Goal: Task Accomplishment & Management: Manage account settings

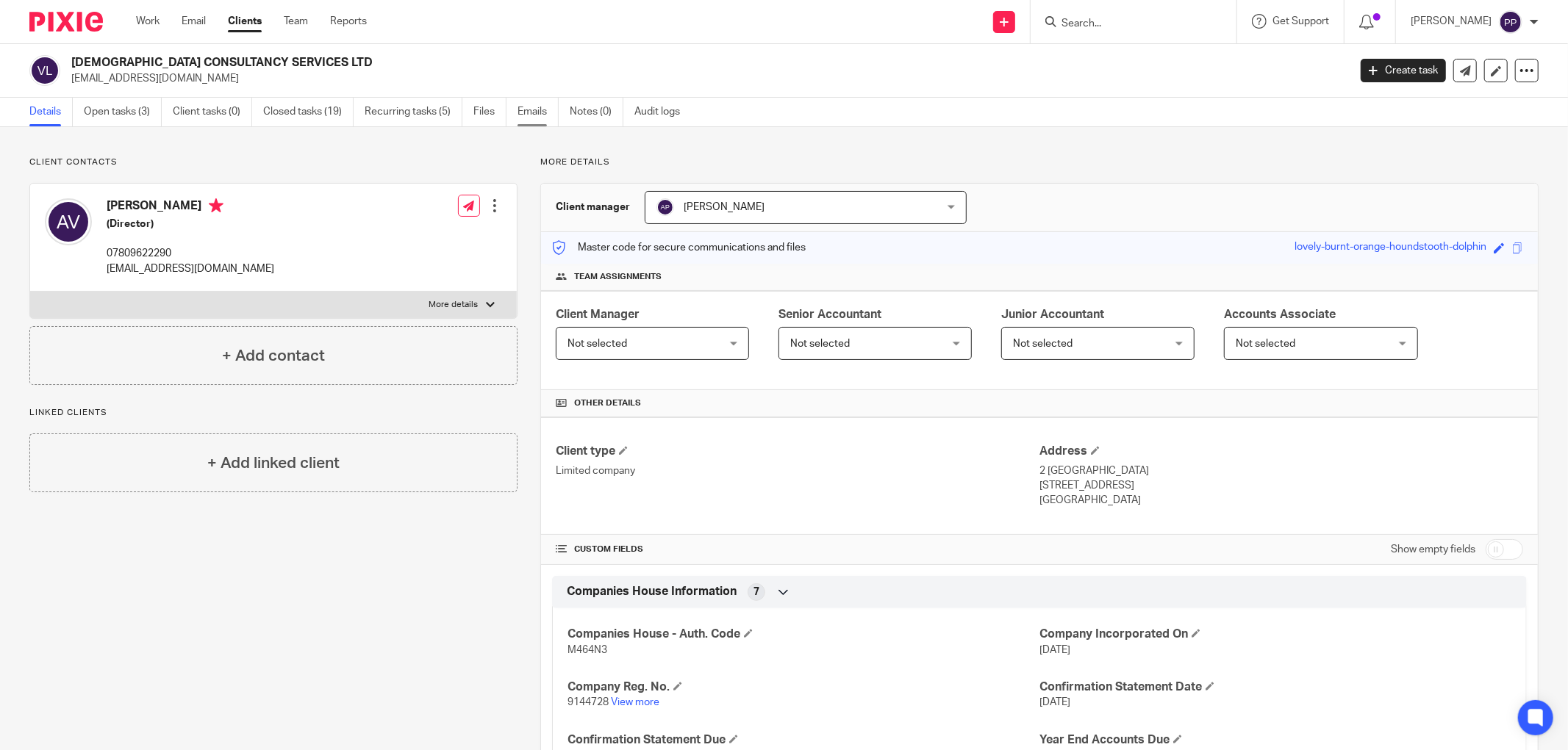
click at [533, 118] on link "Emails" at bounding box center [538, 111] width 41 height 29
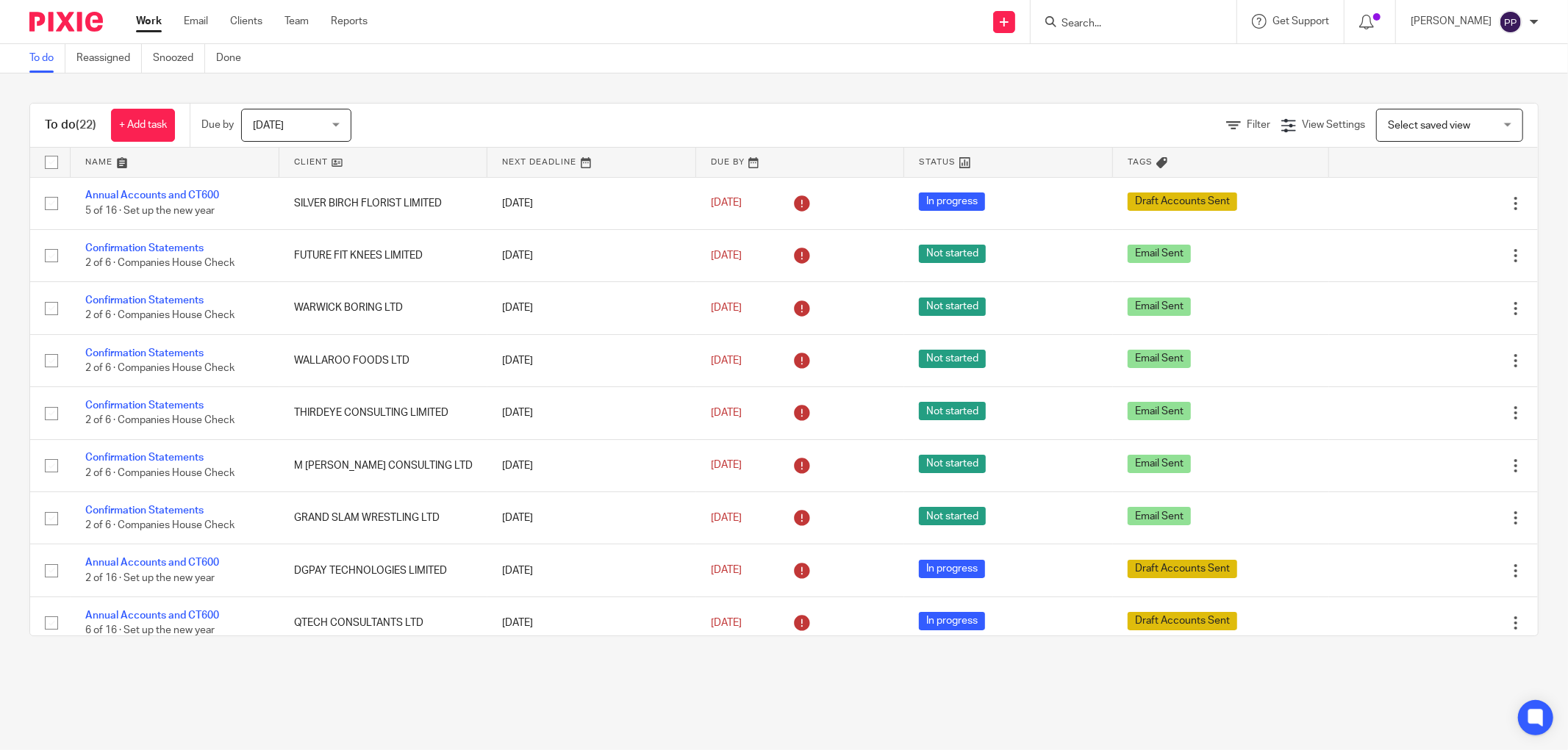
click at [1079, 23] on input "Search" at bounding box center [1126, 24] width 132 height 13
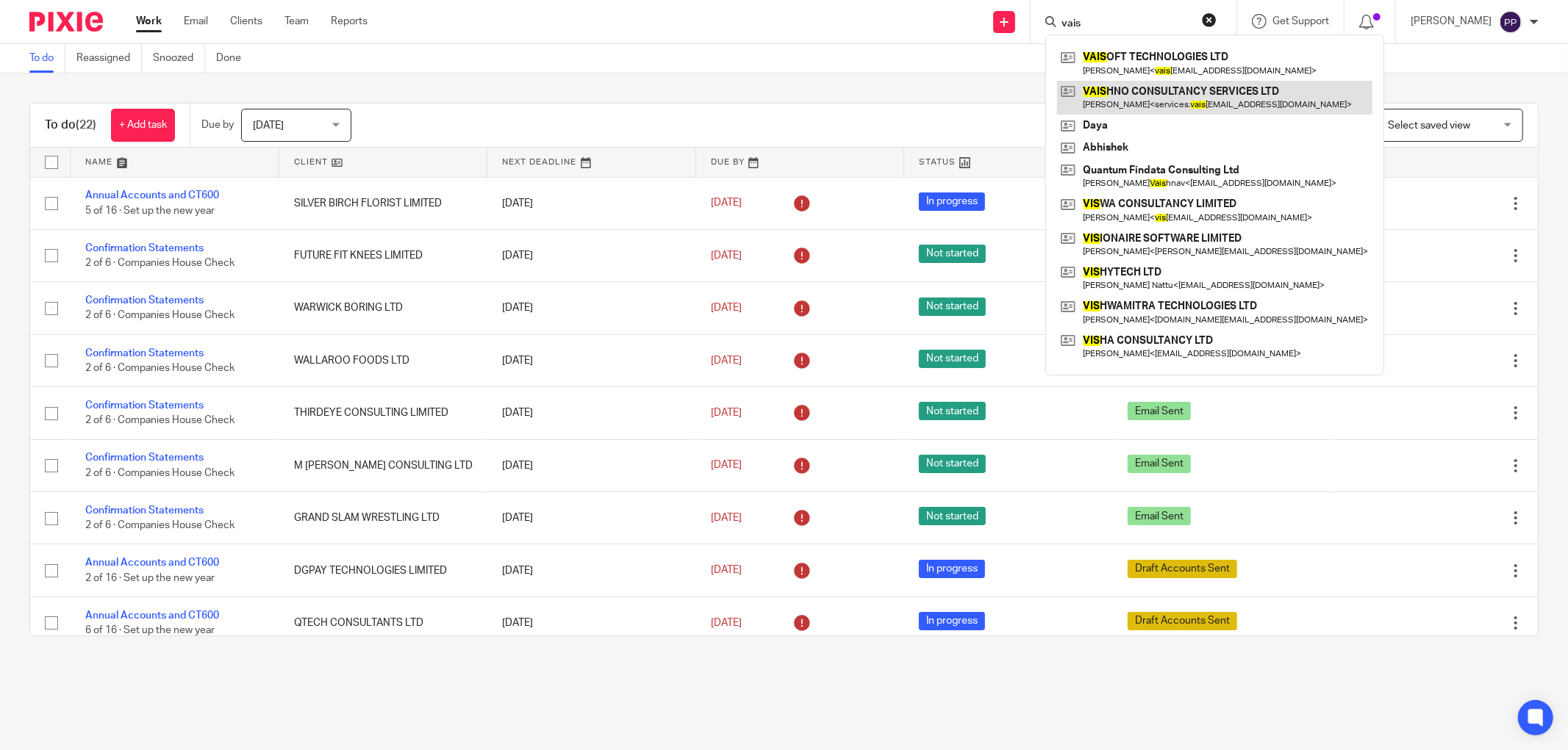
type input "vais"
click at [1110, 89] on link at bounding box center [1215, 98] width 316 height 34
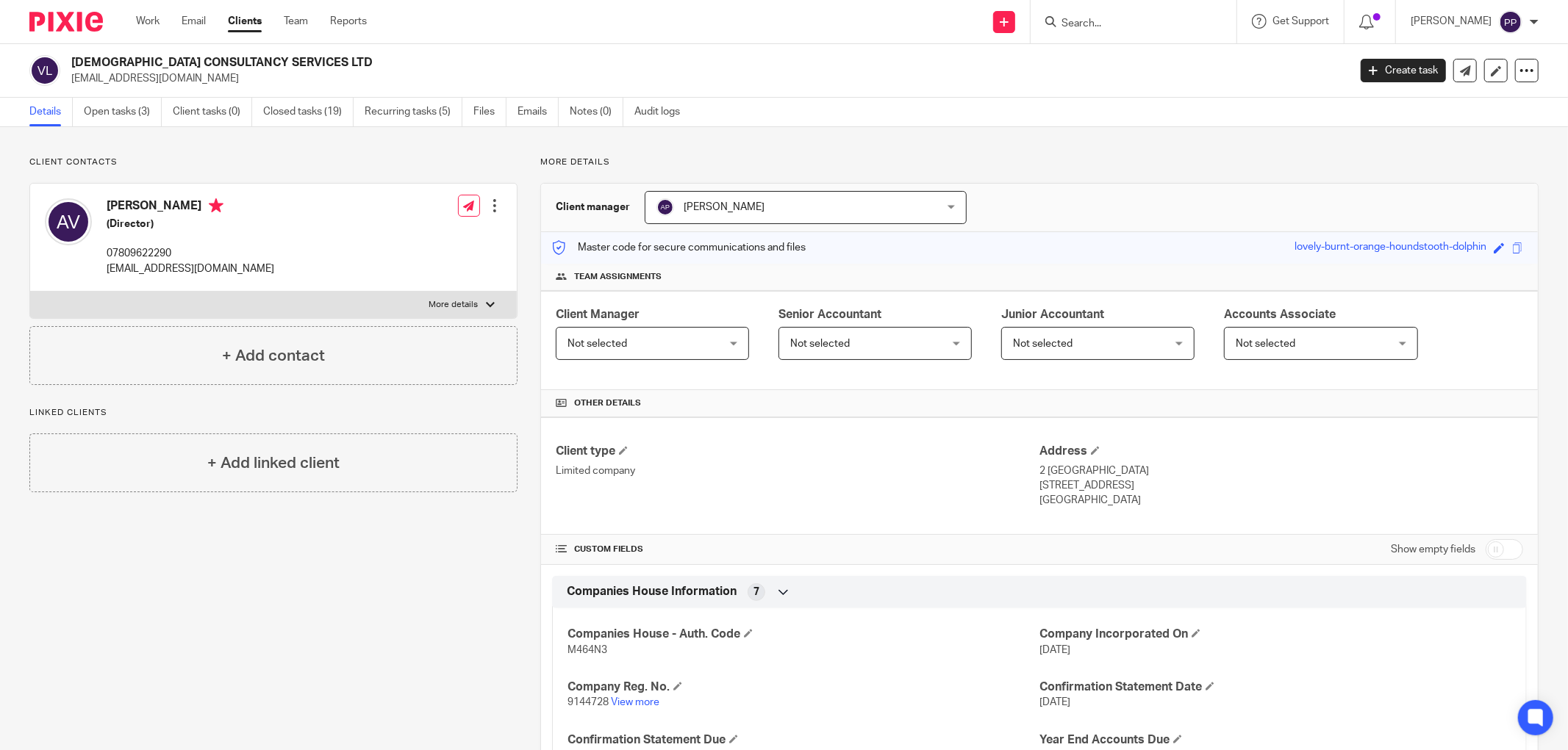
click at [1086, 32] on div at bounding box center [1133, 22] width 206 height 43
click at [1086, 23] on input "Search" at bounding box center [1126, 24] width 132 height 13
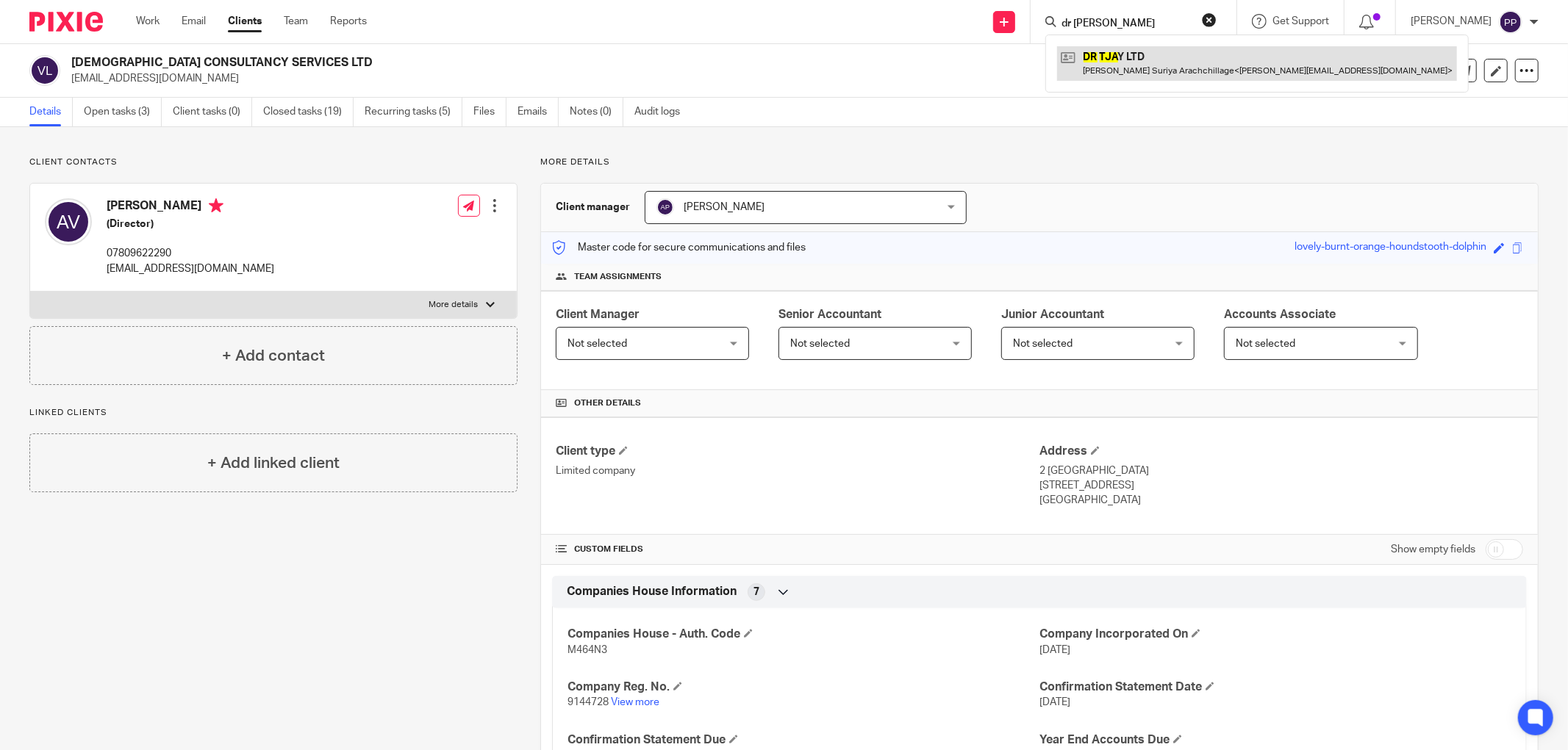
type input "dr tja"
click at [1132, 72] on link at bounding box center [1257, 63] width 400 height 34
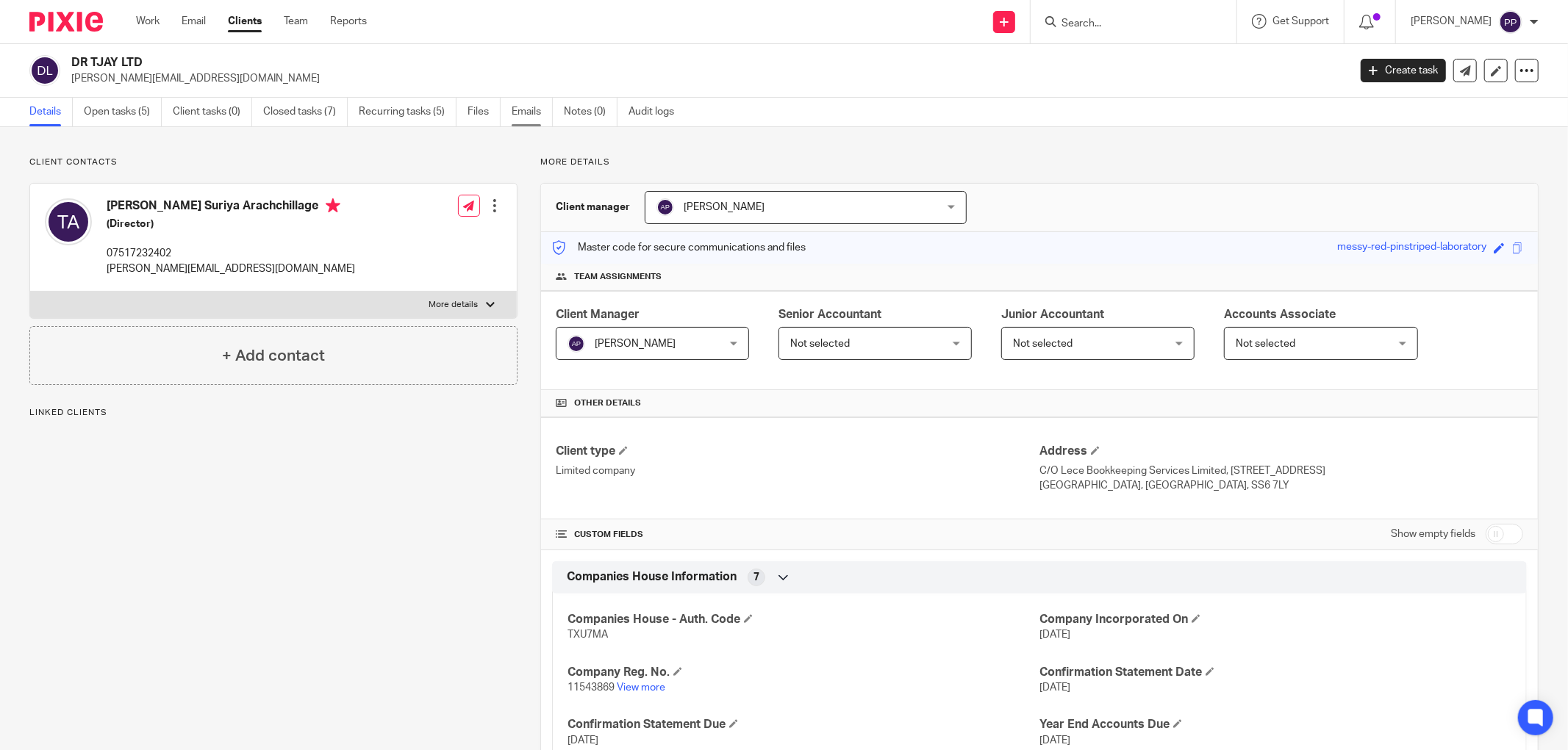
click at [519, 107] on link "Emails" at bounding box center [533, 111] width 41 height 29
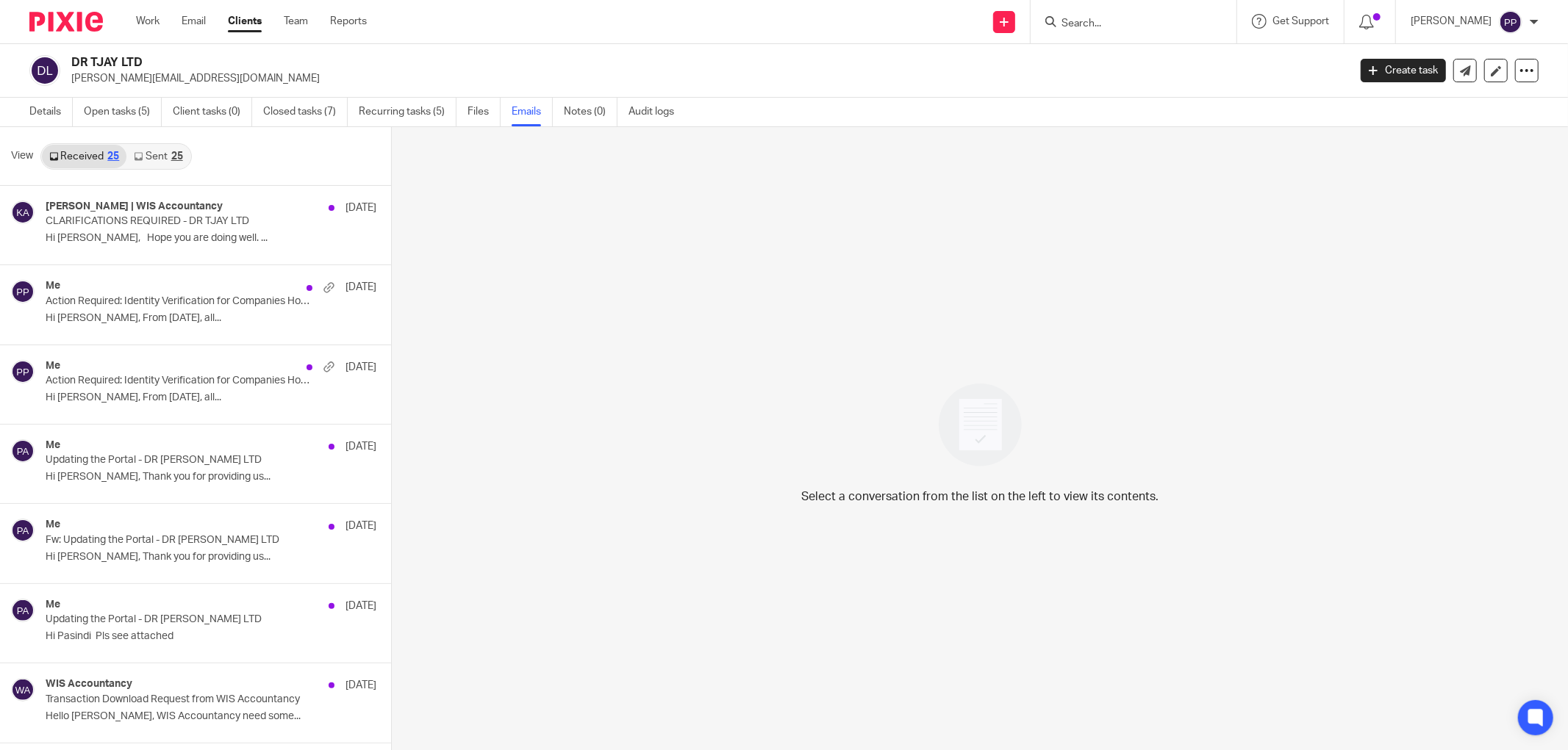
click at [155, 164] on link "Sent 25" at bounding box center [158, 157] width 63 height 24
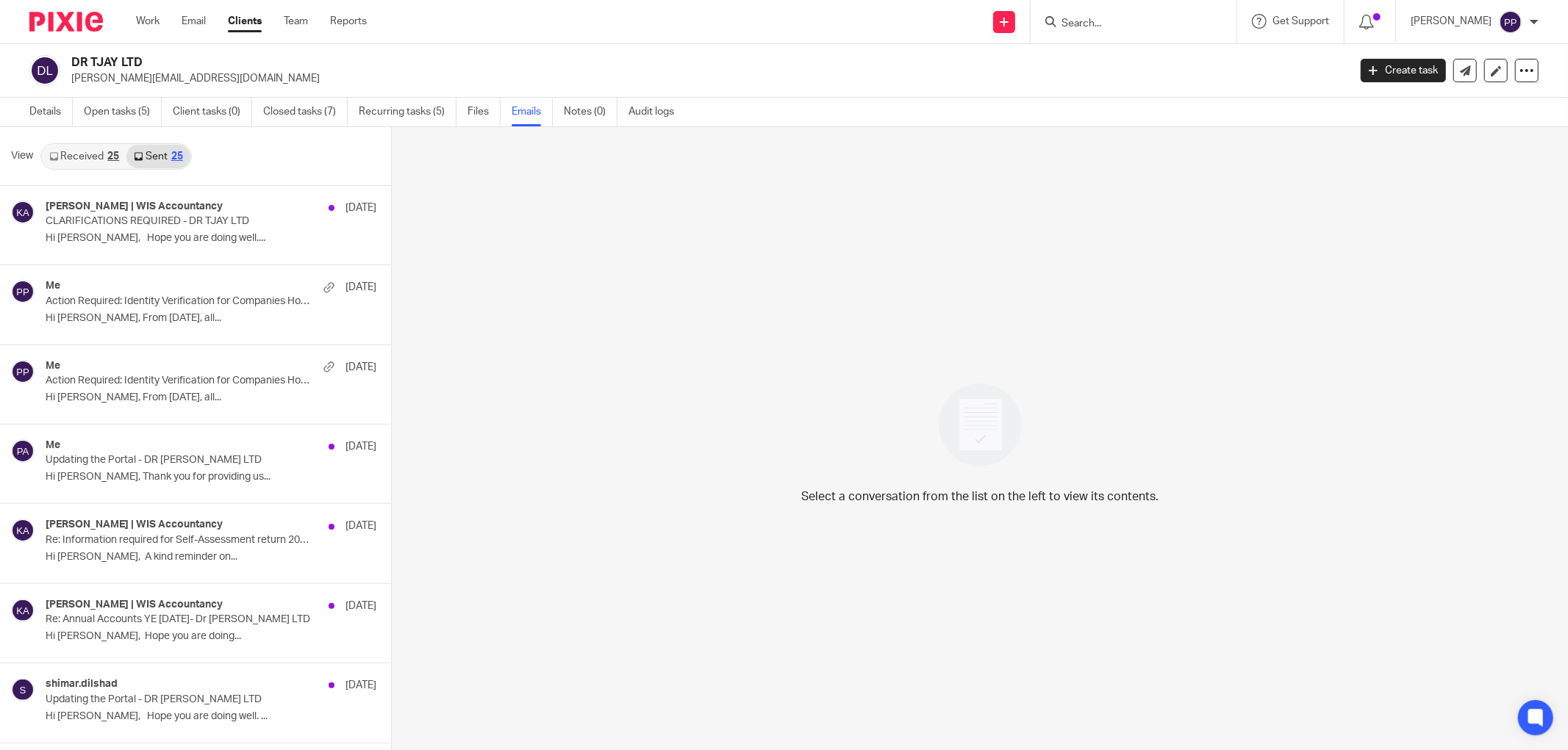
scroll to position [2, 0]
click at [187, 316] on p "Hi Teresha, From 18th November 2025, all..." at bounding box center [188, 316] width 287 height 13
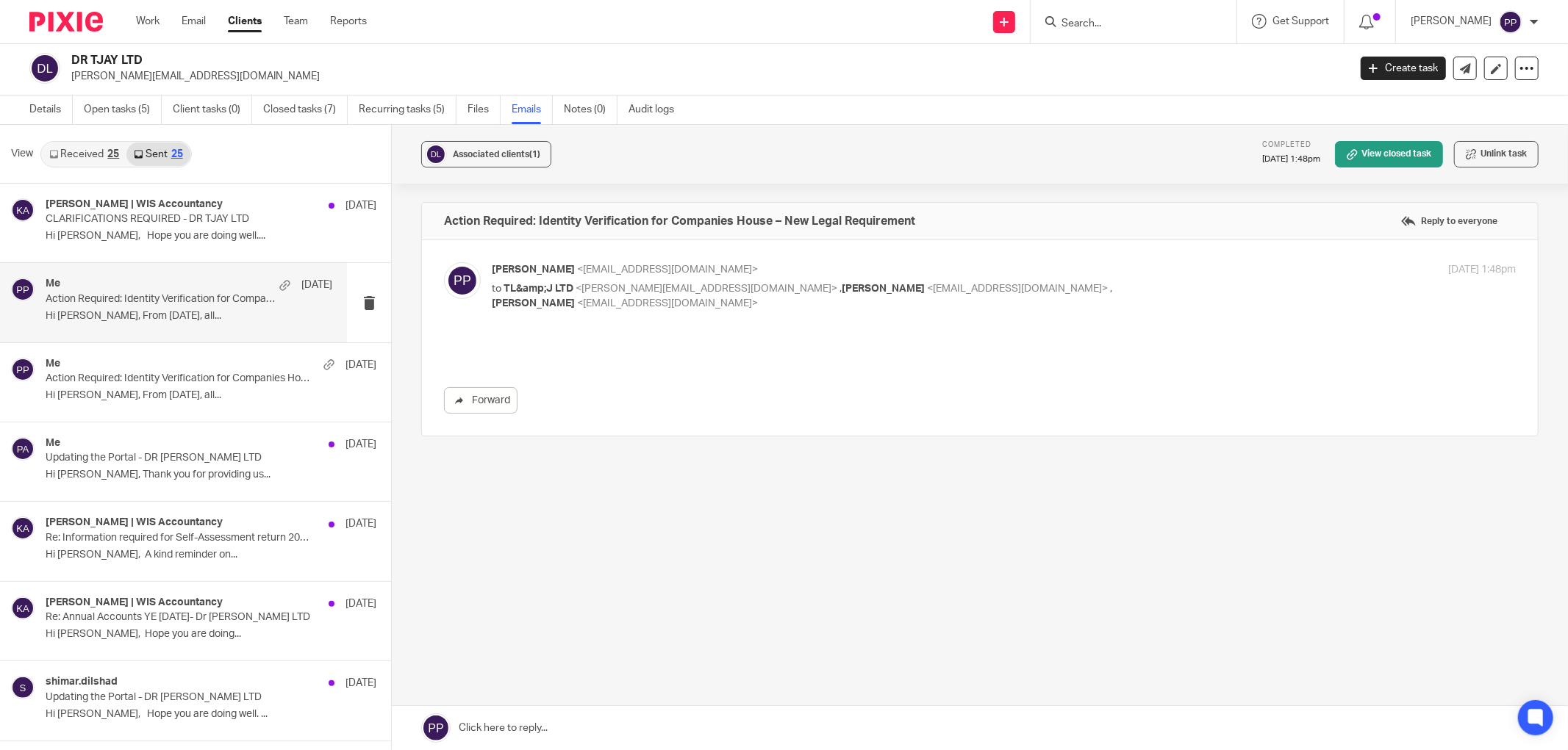
scroll to position [0, 0]
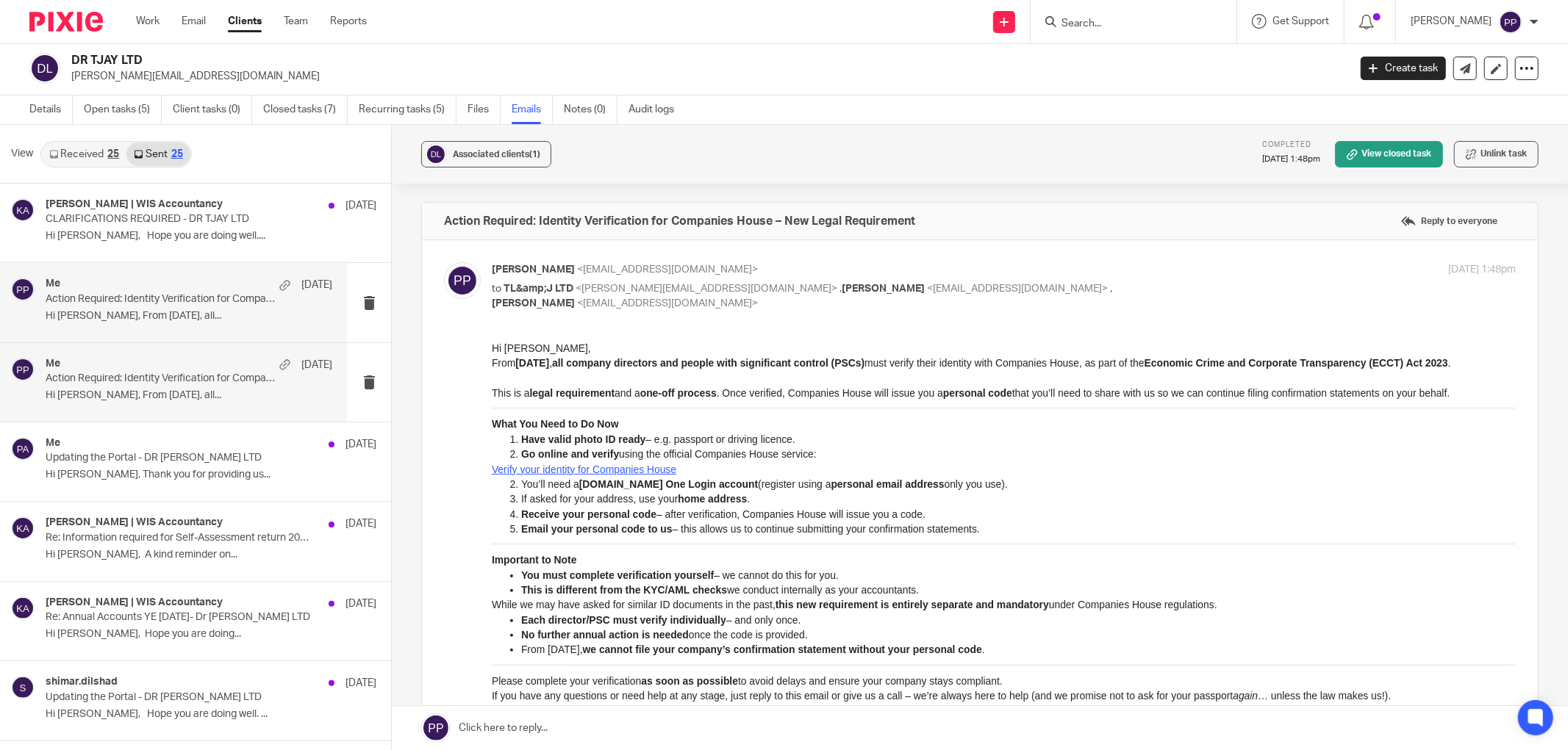
click at [168, 392] on p "Hi Teresha, From 18th November 2025, all..." at bounding box center [188, 395] width 287 height 13
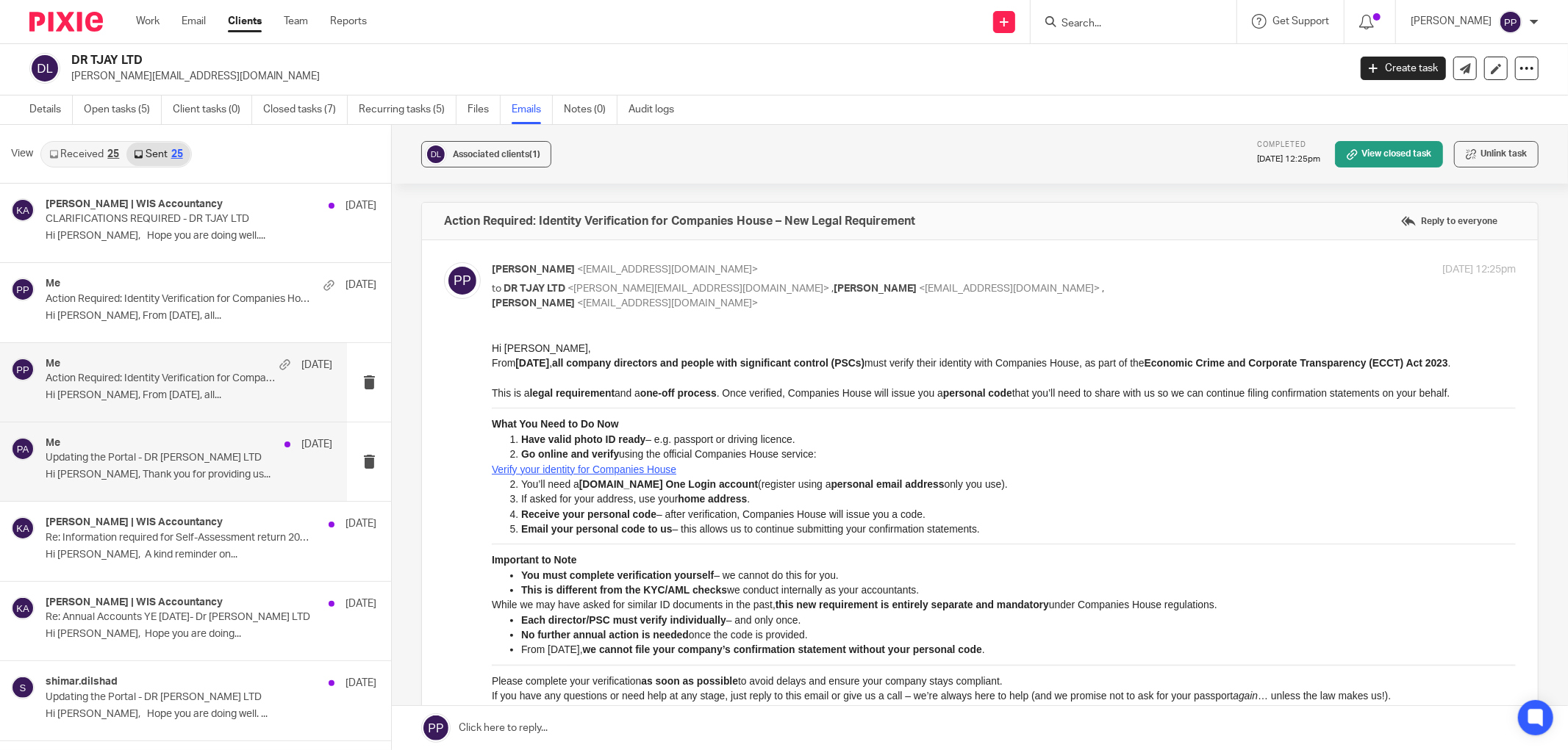
click at [175, 455] on p "Updating the Portal - DR TJAY LTD" at bounding box center [160, 458] width 230 height 13
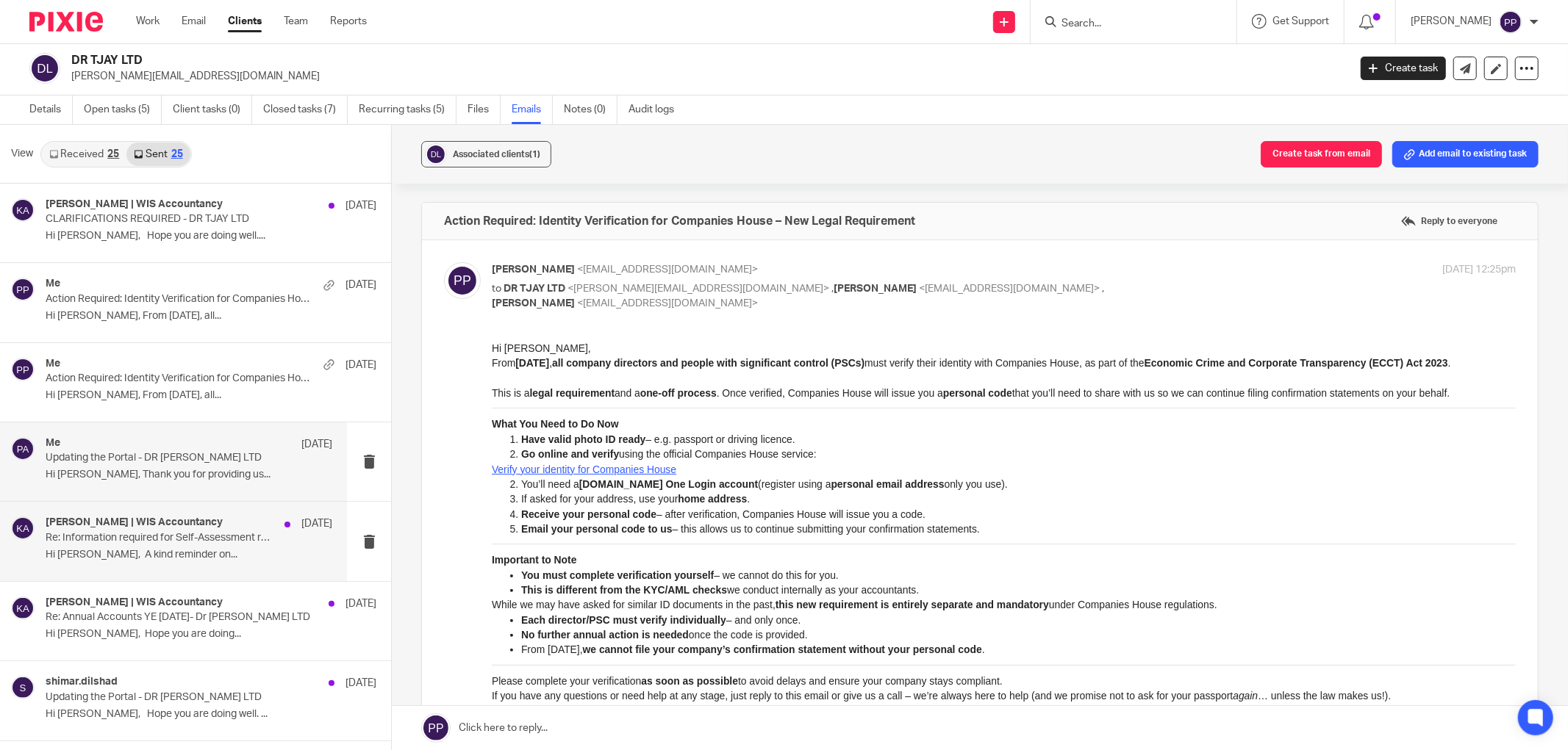
click at [203, 556] on p "Hi Teresha, A kind reminder on..." at bounding box center [188, 555] width 287 height 13
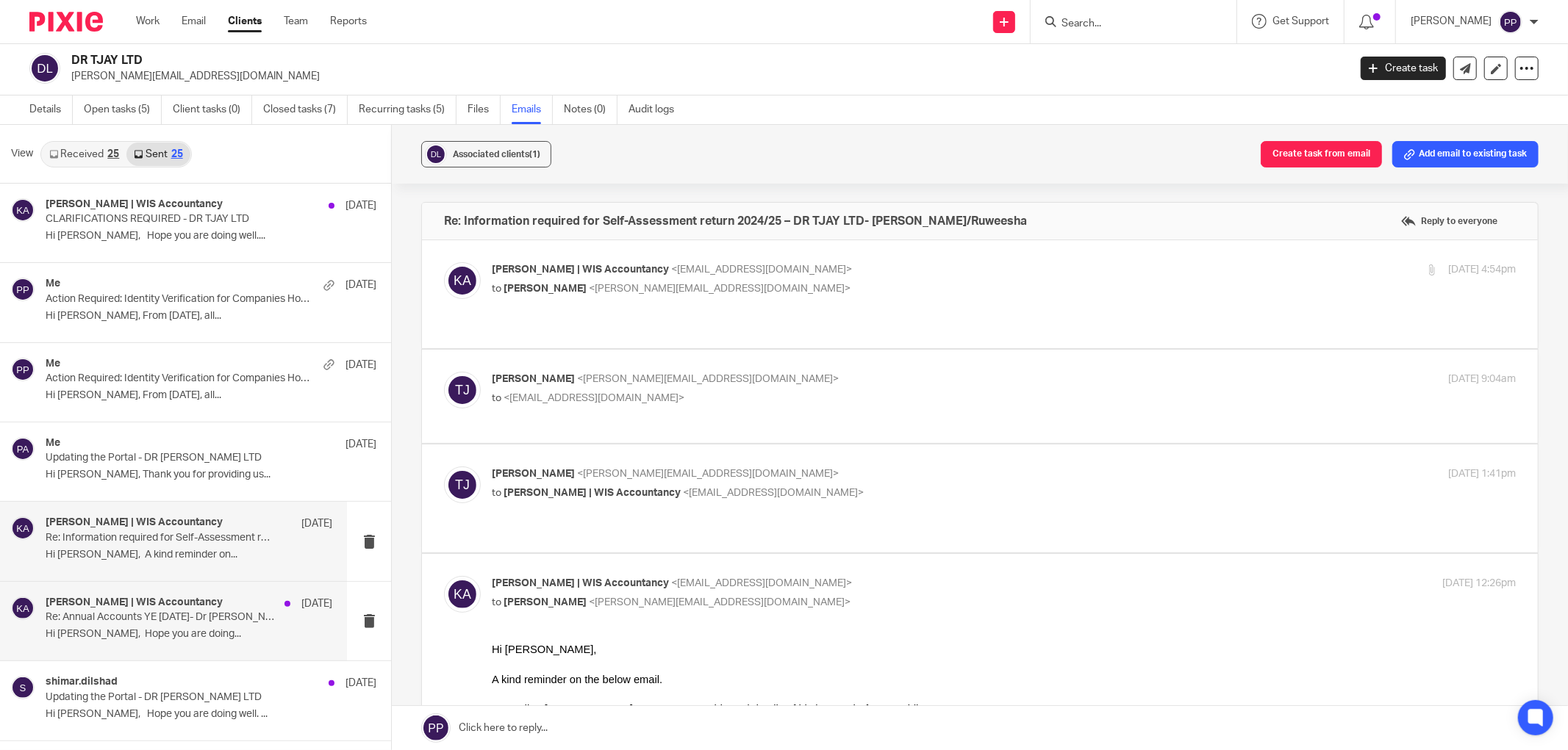
click at [212, 621] on p "Re: Annual Accounts YE August 2024- Dr TJAY LTD" at bounding box center [160, 617] width 230 height 13
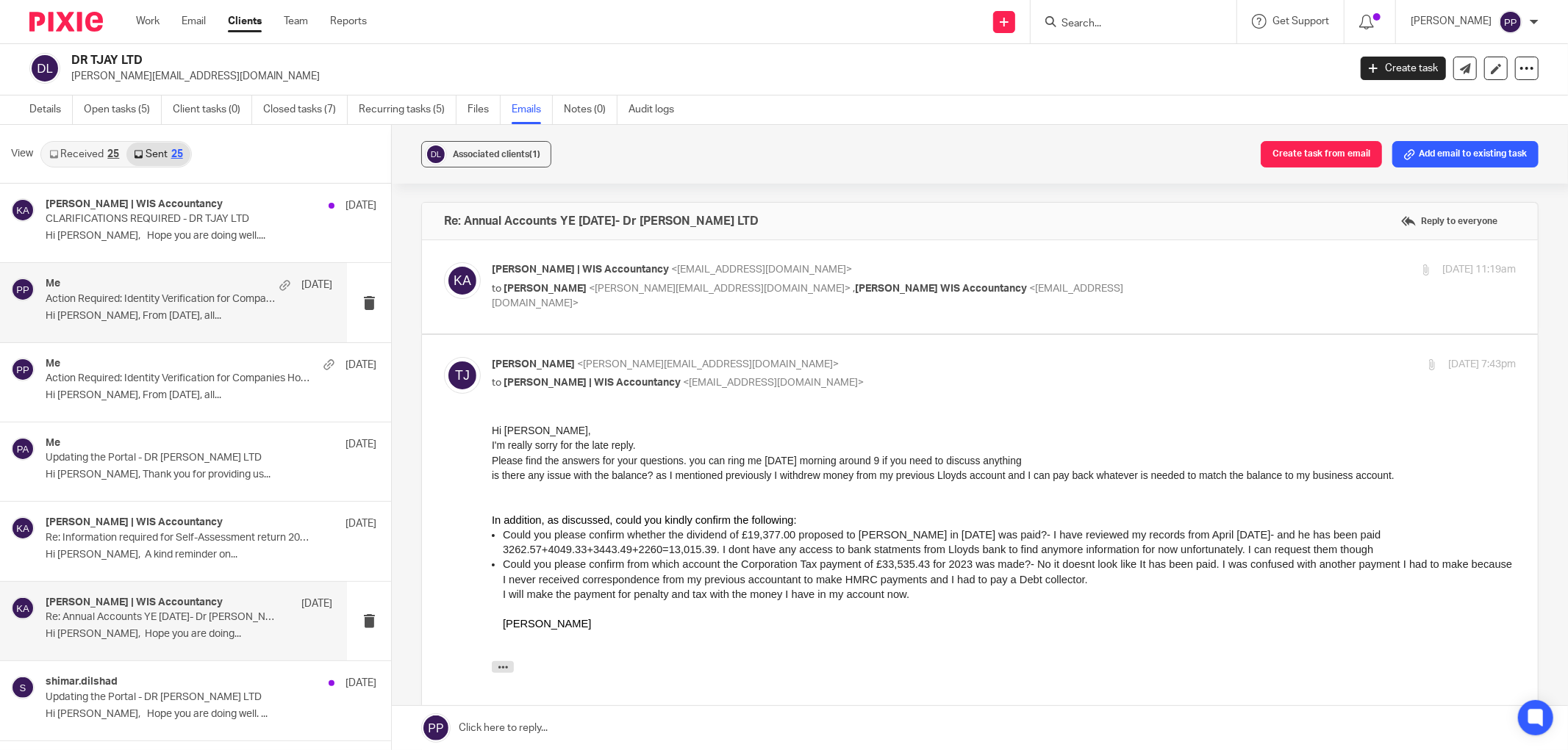
click at [195, 332] on div "Me 8 Oct Action Required: Identity Verification for Companies House – New Legal…" at bounding box center [174, 303] width 347 height 79
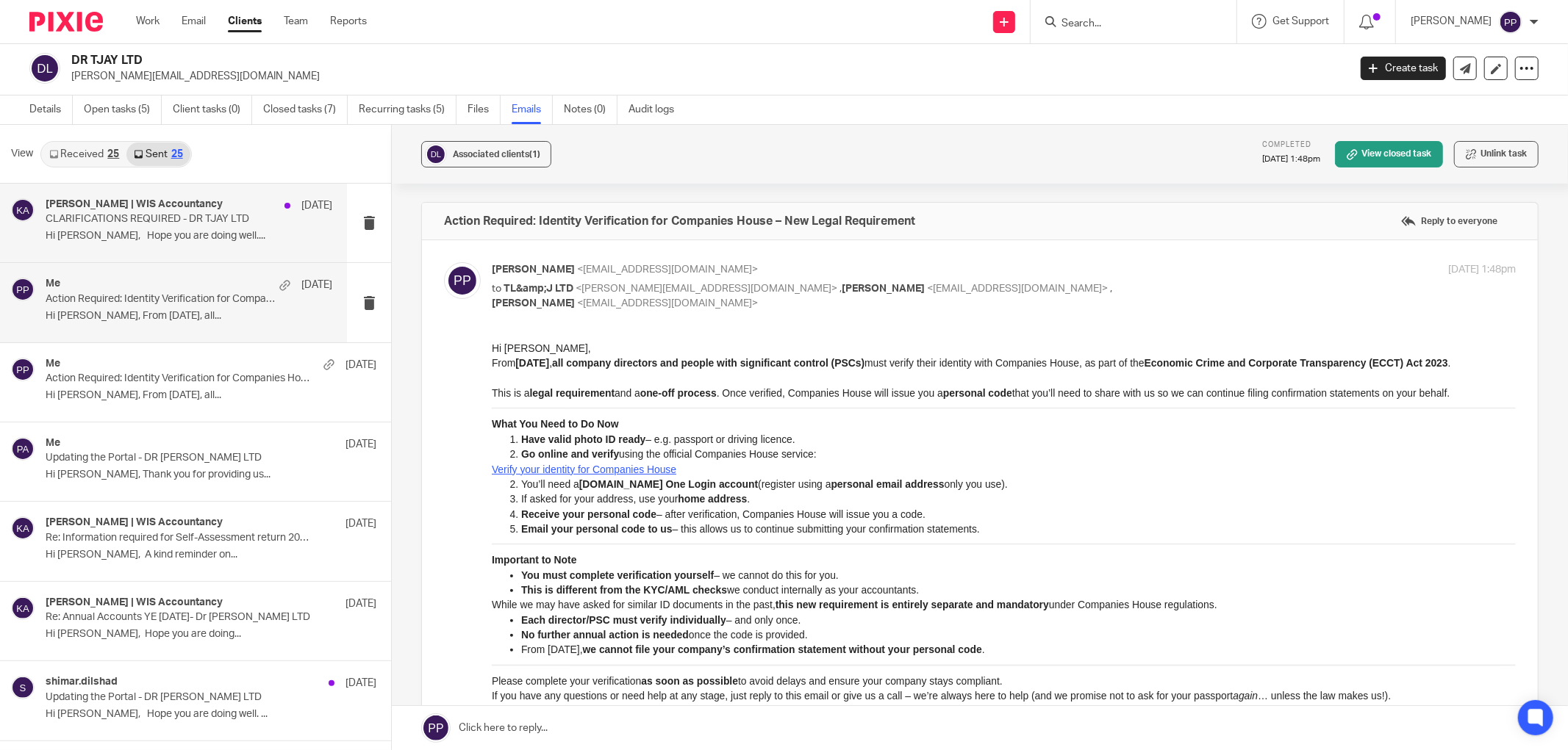
click at [189, 239] on p "Hi Teresha, Hope you are doing well...." at bounding box center [188, 236] width 287 height 13
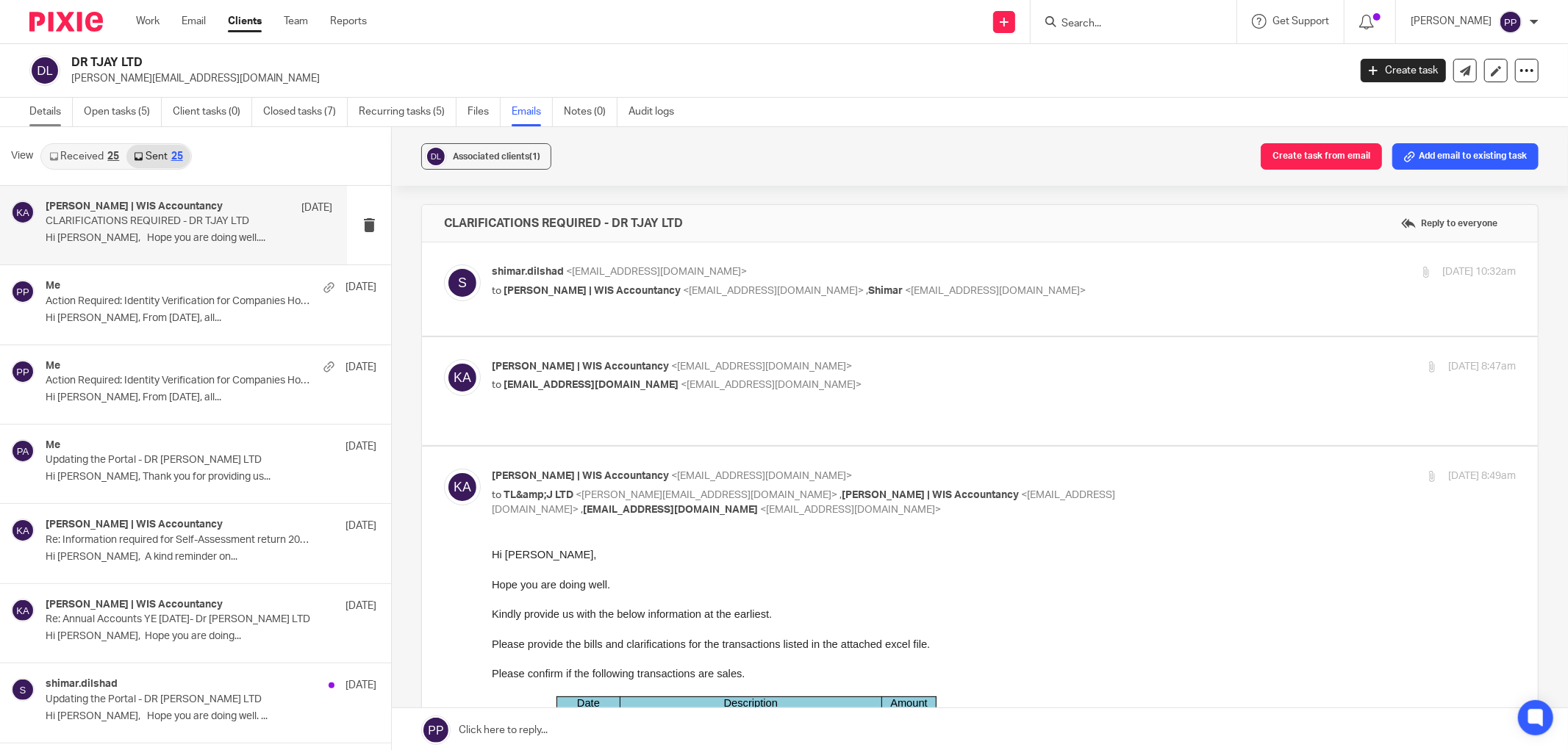
click at [40, 123] on link "Details" at bounding box center [51, 111] width 43 height 29
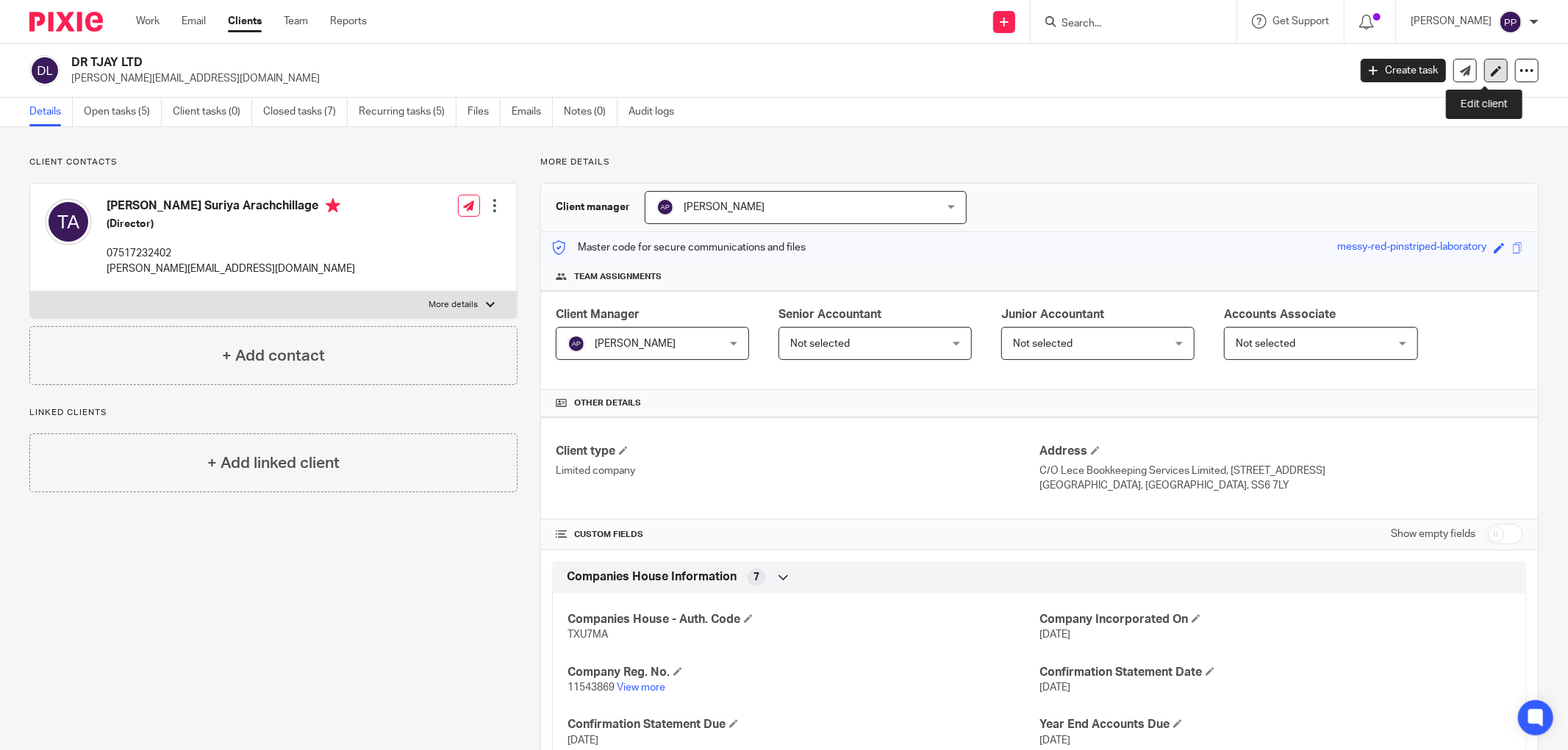
click at [1491, 71] on icon at bounding box center [1496, 70] width 11 height 11
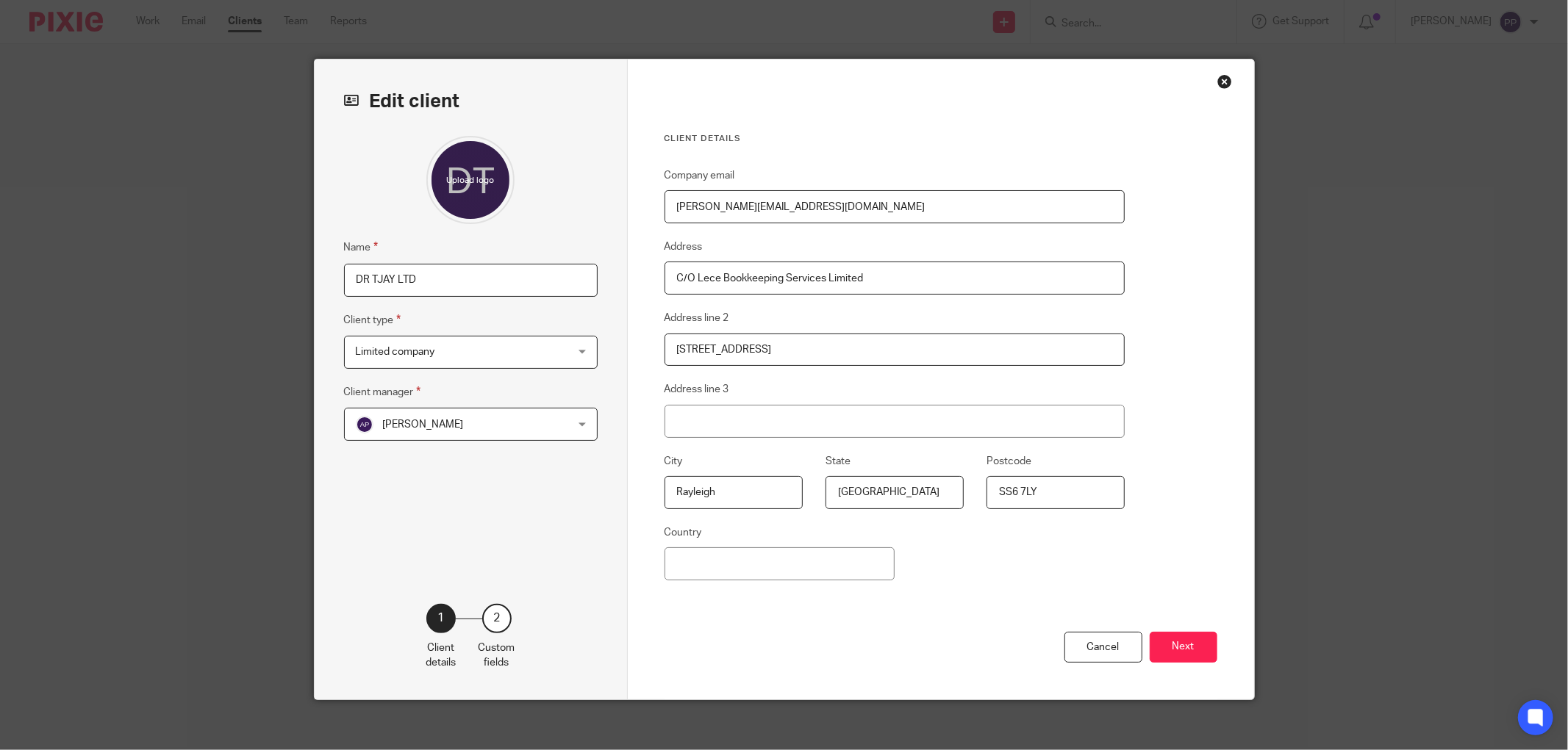
click at [1221, 83] on div "Close this dialog window" at bounding box center [1225, 81] width 15 height 15
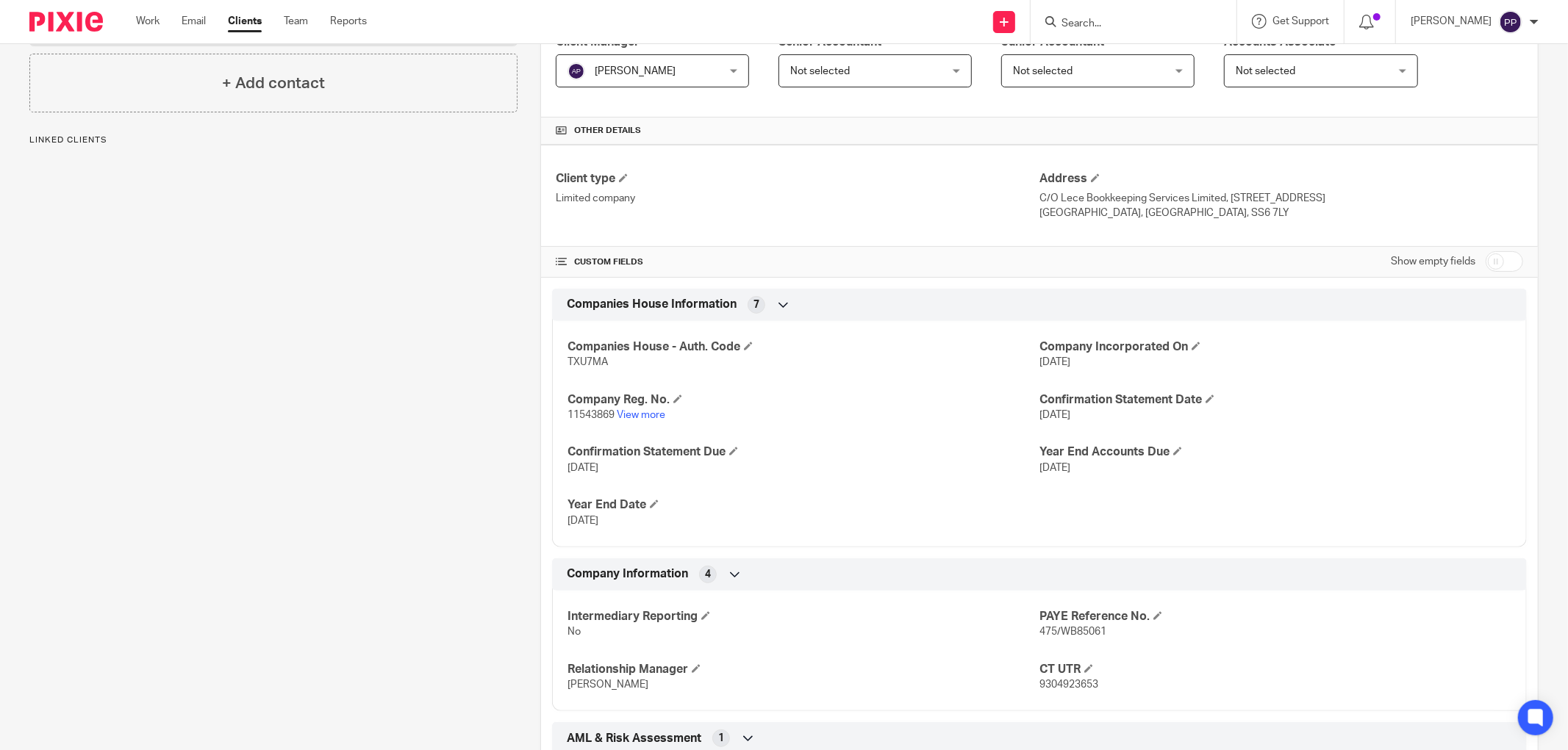
scroll to position [326, 0]
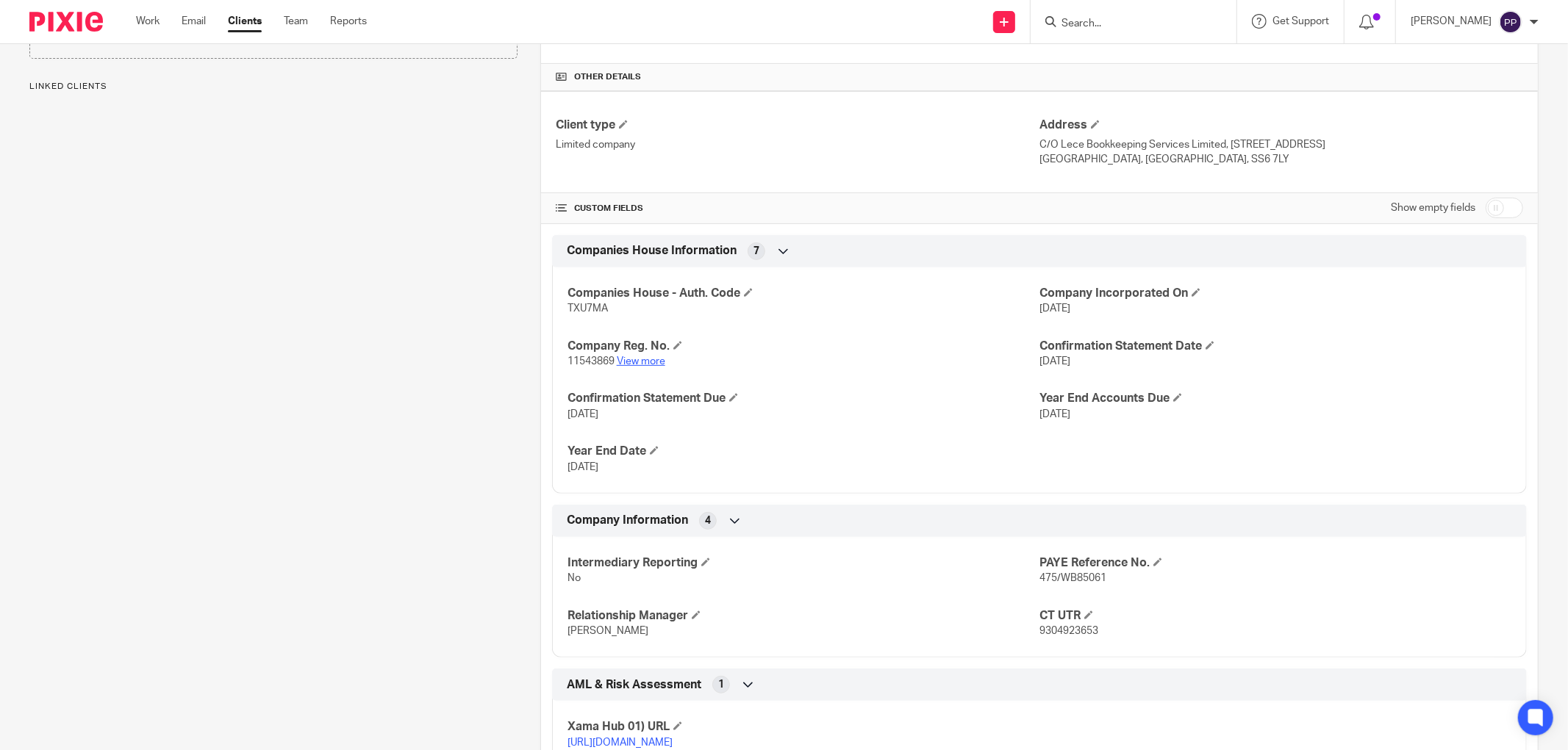
click at [631, 362] on link "View more" at bounding box center [641, 362] width 48 height 10
click at [347, 463] on div "Client contacts Teresha Jayawardena Suriya Arachchillage (Director) 07517232402…" at bounding box center [262, 306] width 511 height 951
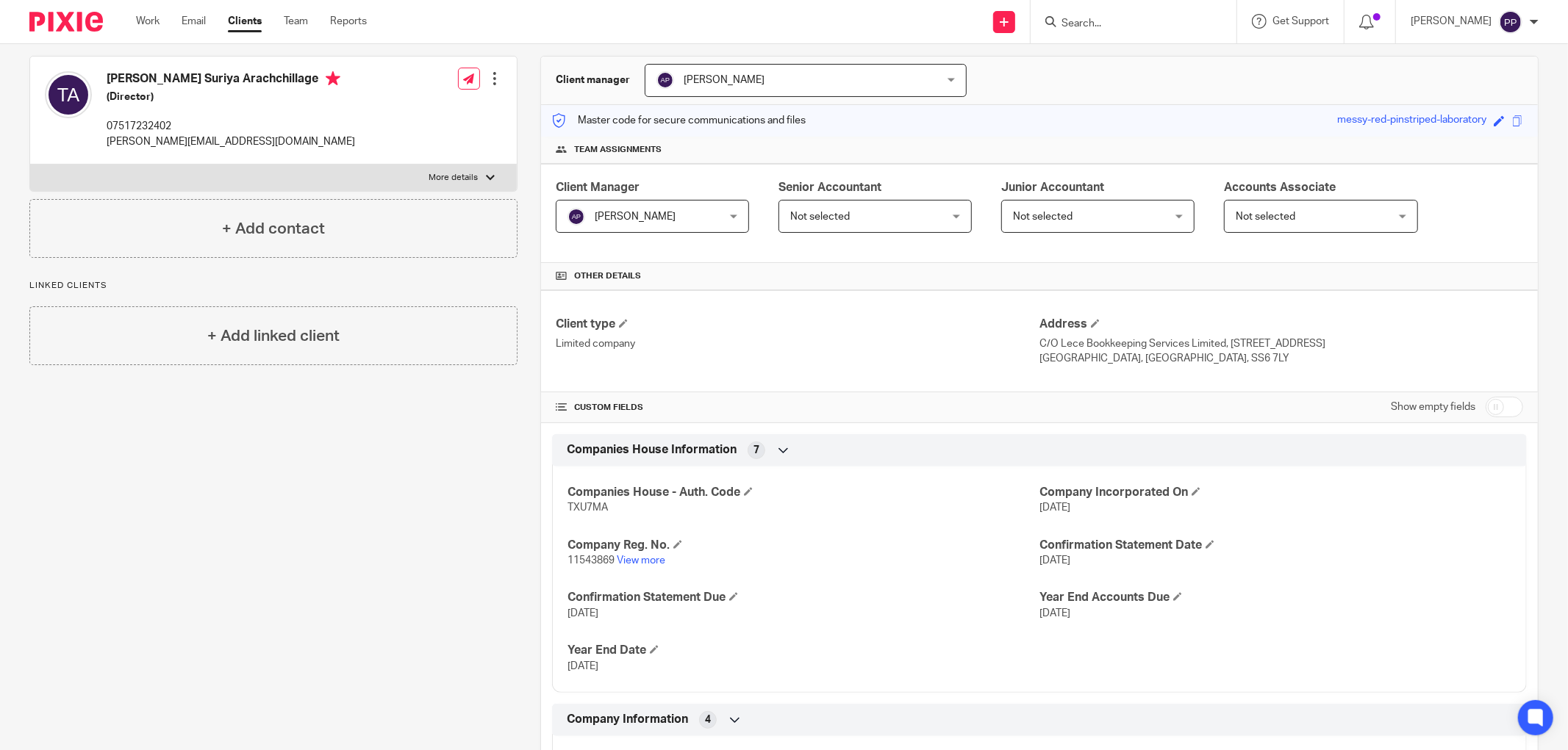
scroll to position [0, 0]
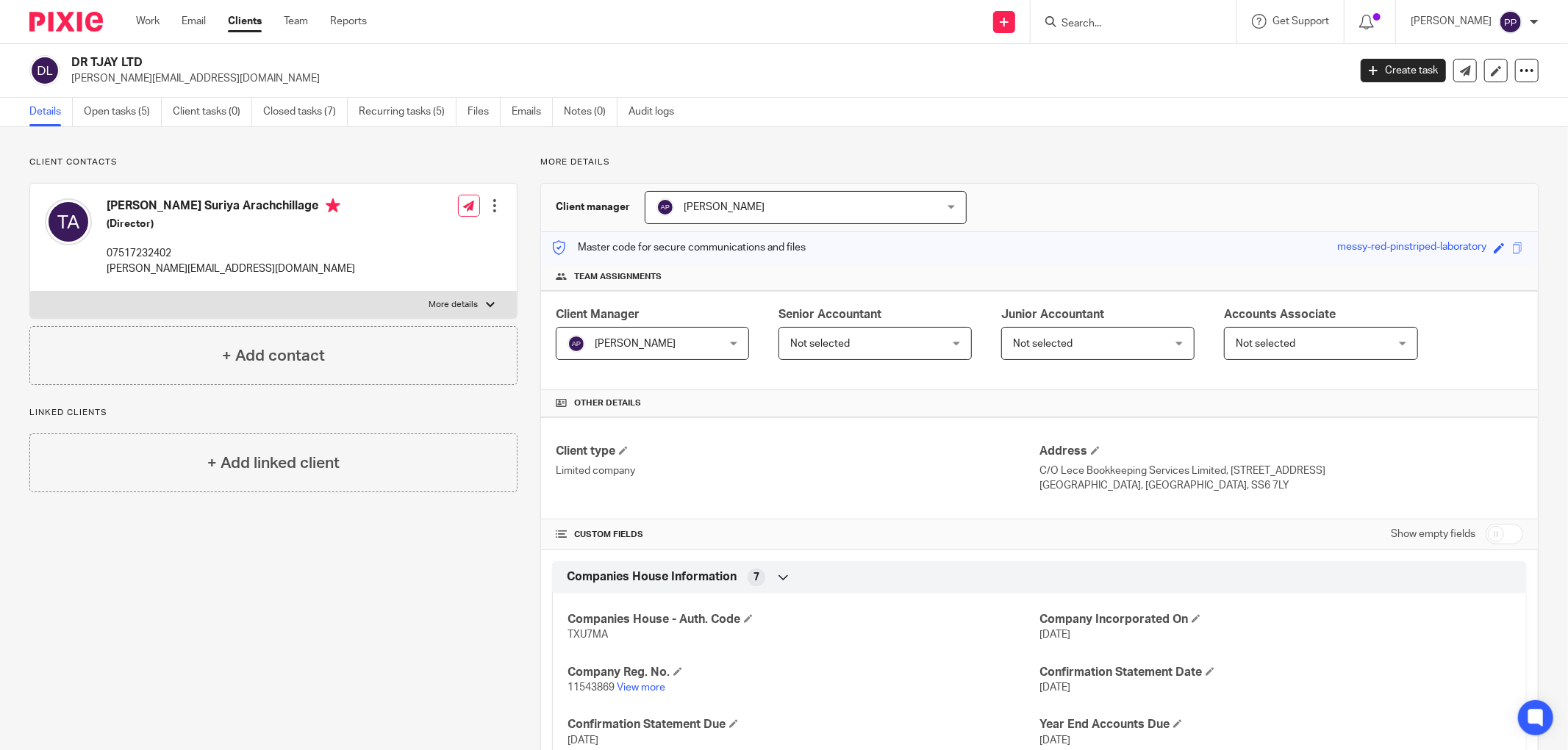
click at [115, 155] on div "Client contacts Teresha Jayawardena Suriya Arachchillage (Director) 07517232402…" at bounding box center [784, 632] width 1568 height 1009
click at [1114, 27] on input "Search" at bounding box center [1126, 24] width 132 height 13
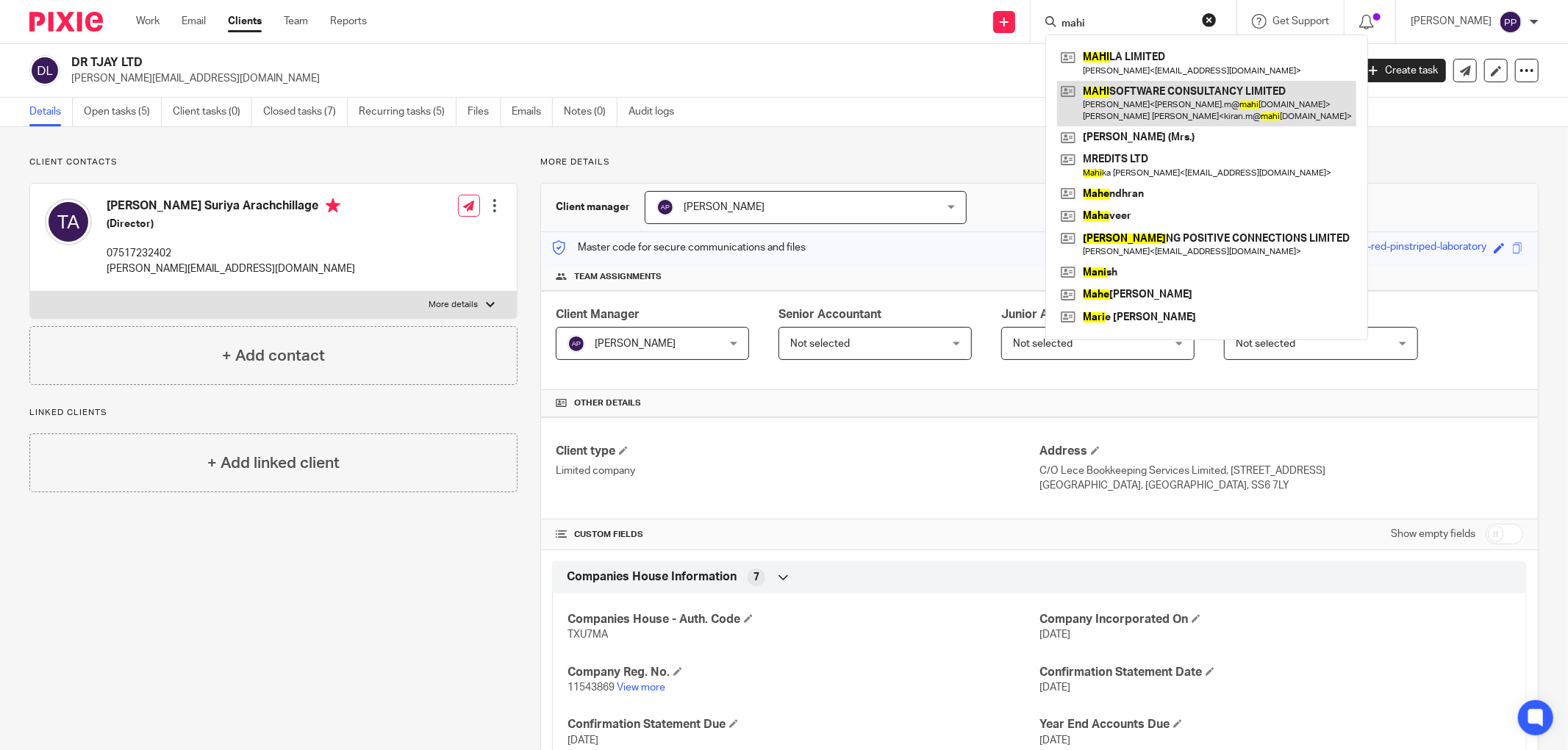
type input "mahi"
click at [1114, 107] on link at bounding box center [1206, 103] width 299 height 45
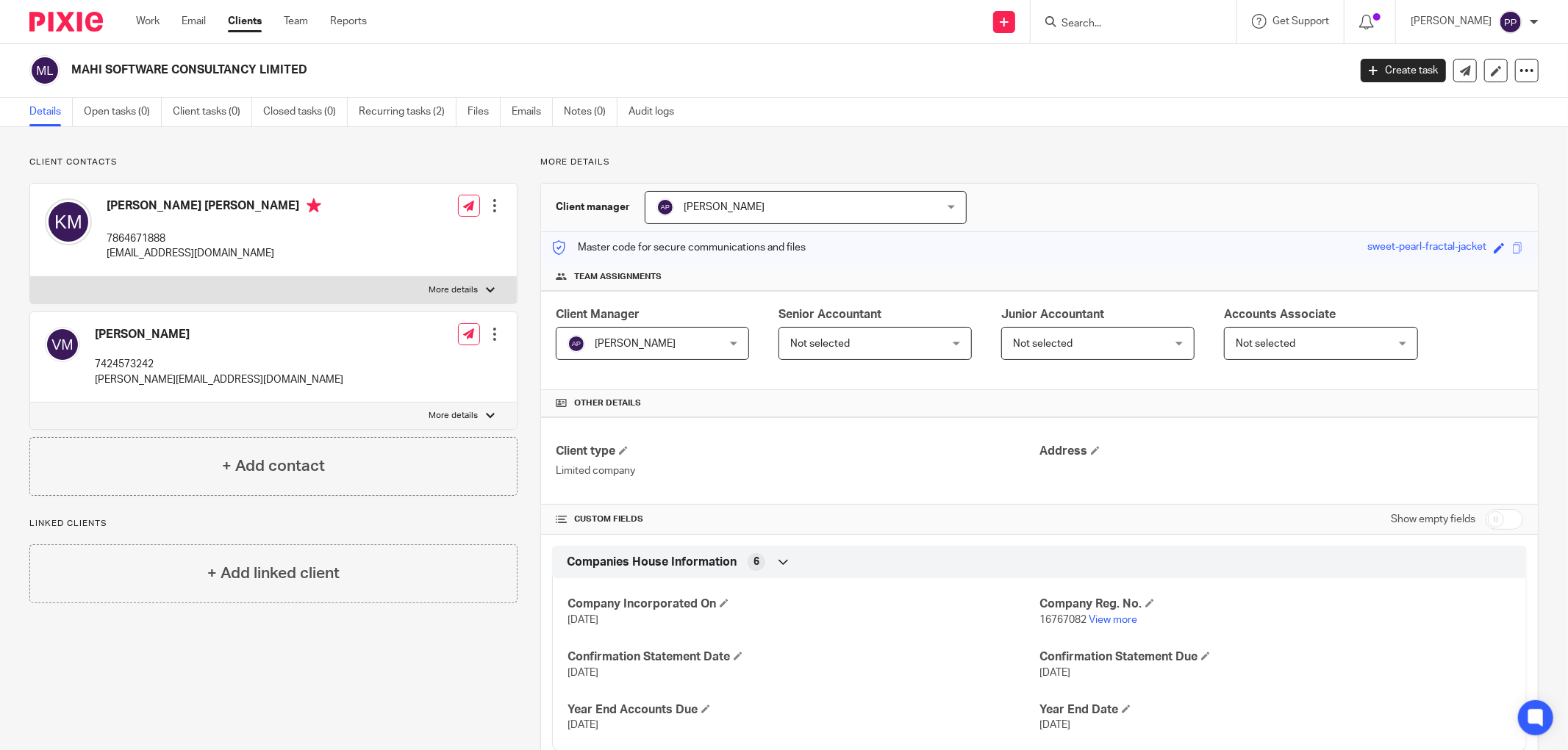
click at [175, 71] on h2 "MAHI SOFTWARE CONSULTANCY LIMITED" at bounding box center [578, 70] width 1014 height 16
copy main "MAHI SOFTWARE CONSULTANCY LIMITED Create task Update from Companies House Expor…"
click at [1169, 83] on div "MAHI SOFTWARE CONSULTANCY LIMITED" at bounding box center [684, 70] width 1310 height 31
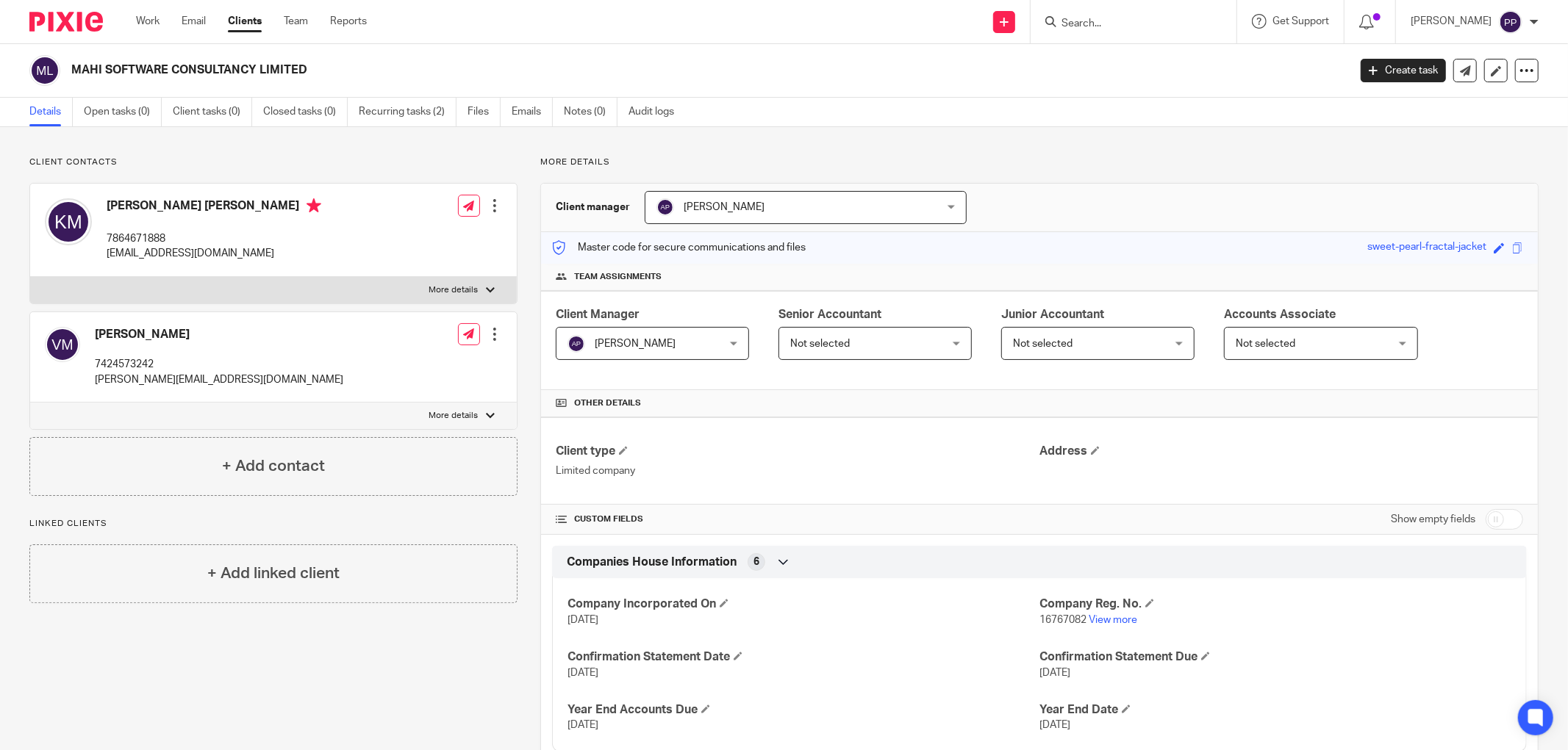
click at [195, 254] on p "[EMAIL_ADDRESS][DOMAIN_NAME]" at bounding box center [214, 253] width 215 height 15
copy div "[EMAIL_ADDRESS][DOMAIN_NAME]"
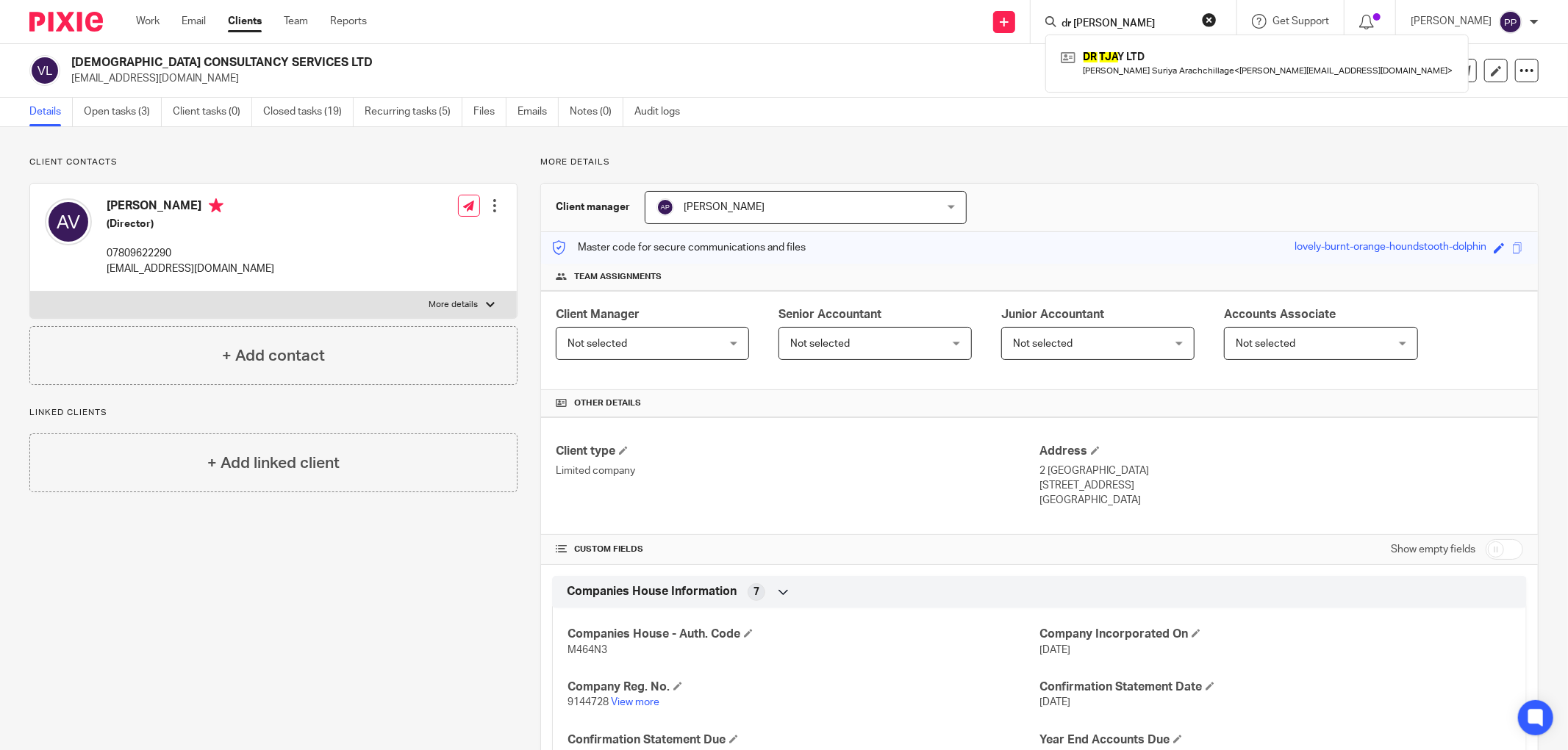
drag, startPoint x: 1112, startPoint y: 24, endPoint x: 1068, endPoint y: 18, distance: 44.4
click at [1068, 18] on div "dr [PERSON_NAME]" at bounding box center [1131, 22] width 172 height 19
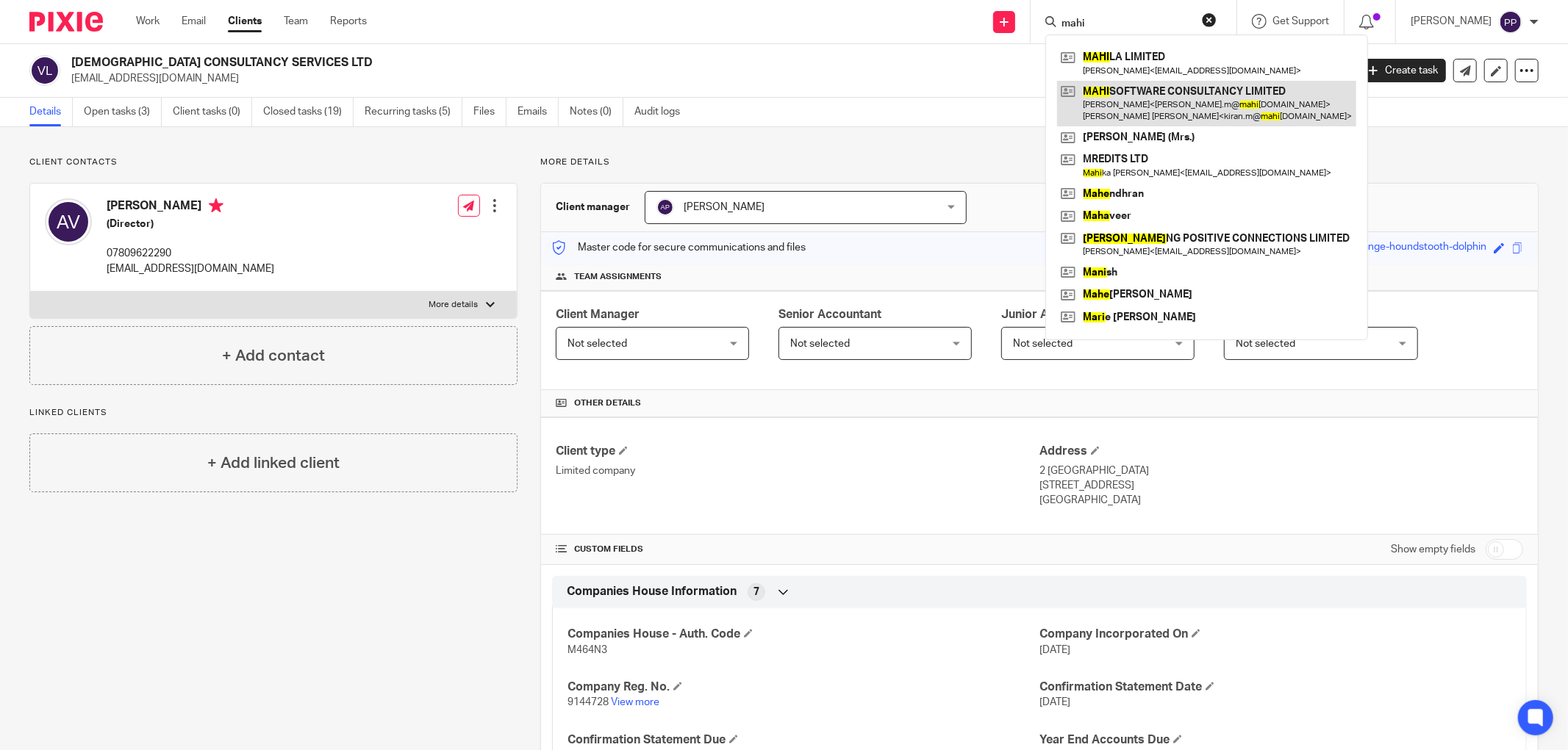
type input "mahi"
click at [1116, 97] on link at bounding box center [1206, 103] width 299 height 45
click at [1105, 25] on input "mahi" at bounding box center [1126, 24] width 132 height 13
click at [1217, 19] on button "reset" at bounding box center [1209, 20] width 15 height 15
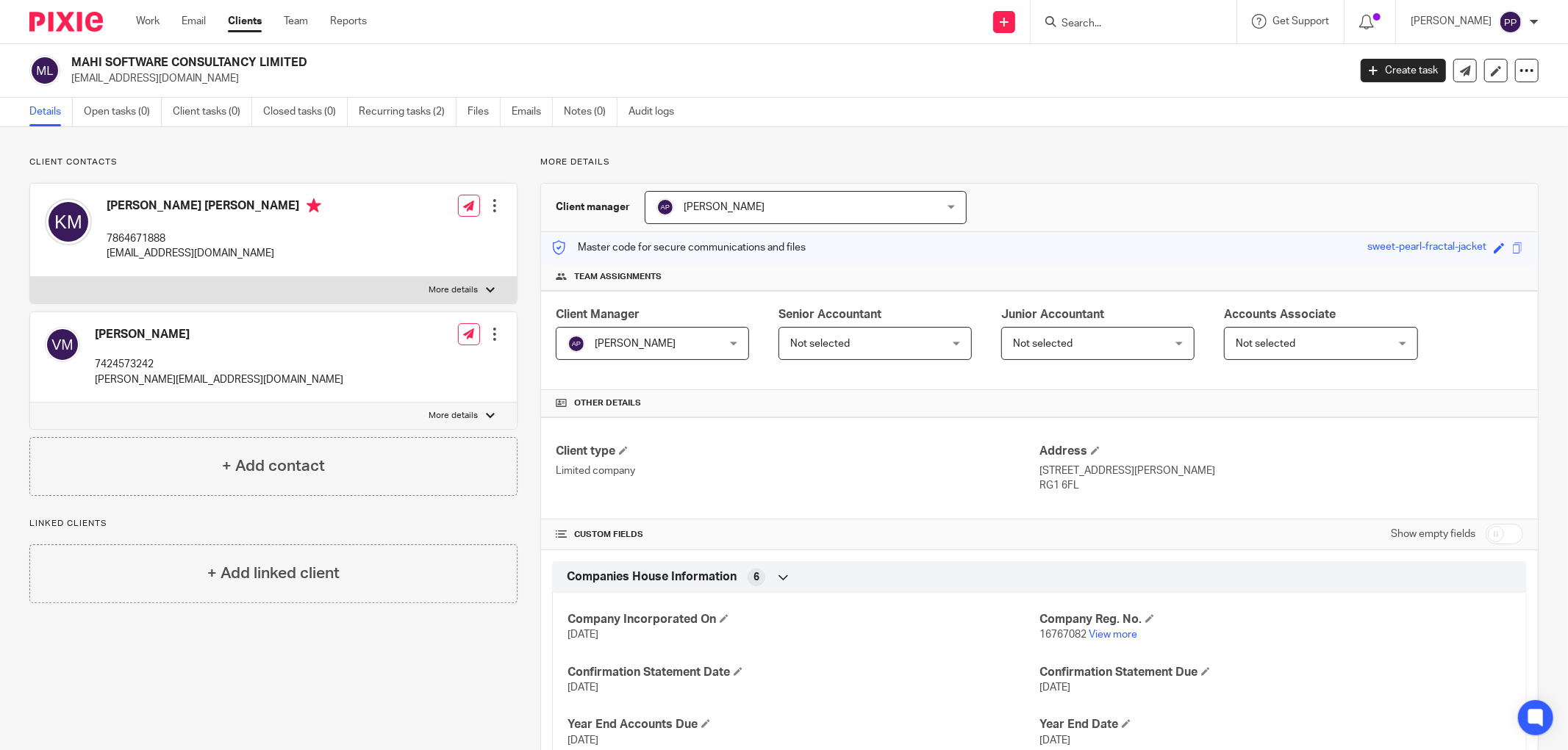
click at [959, 343] on div "Not selected Not selected" at bounding box center [876, 344] width 193 height 34
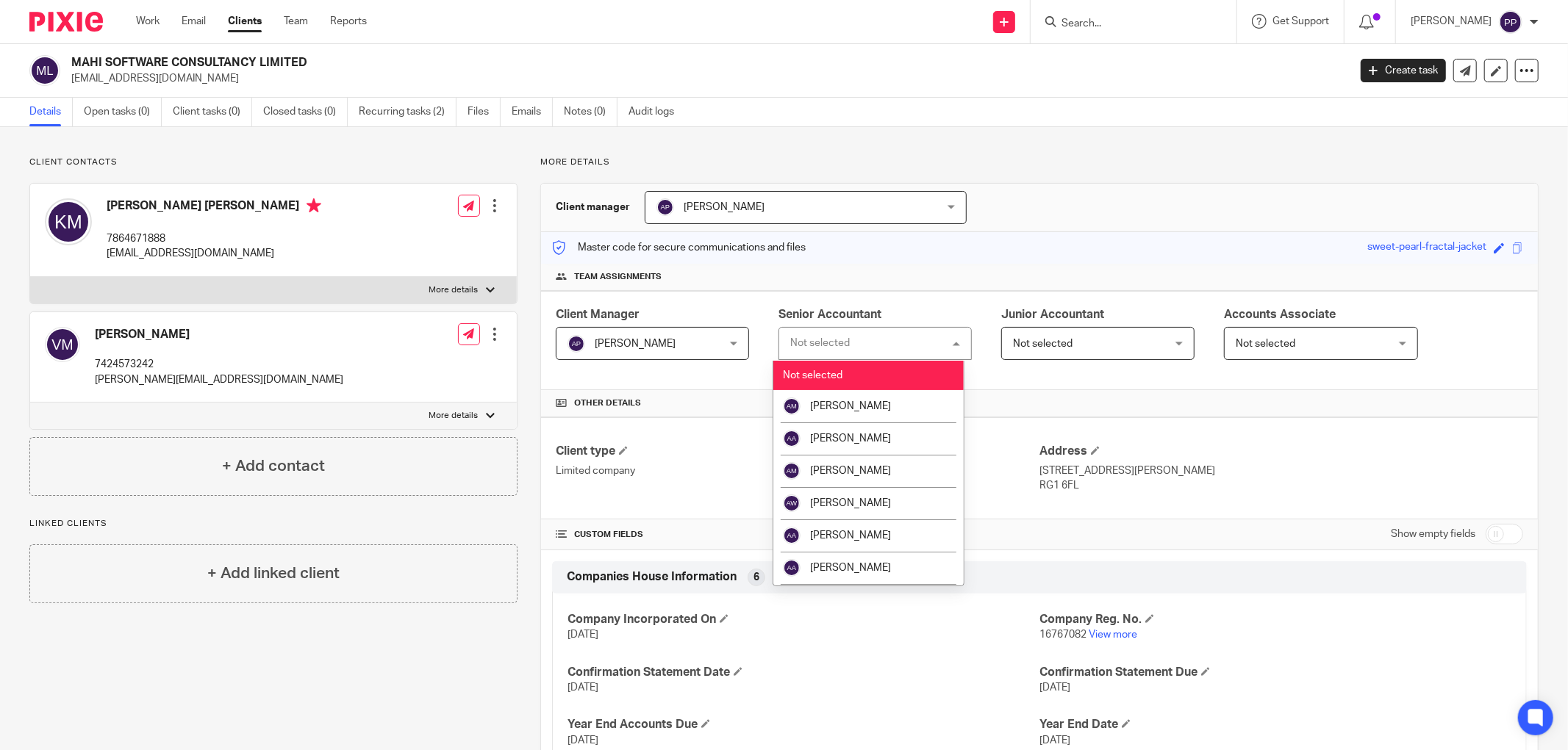
click at [807, 348] on div "Not selected Not selected" at bounding box center [876, 344] width 193 height 34
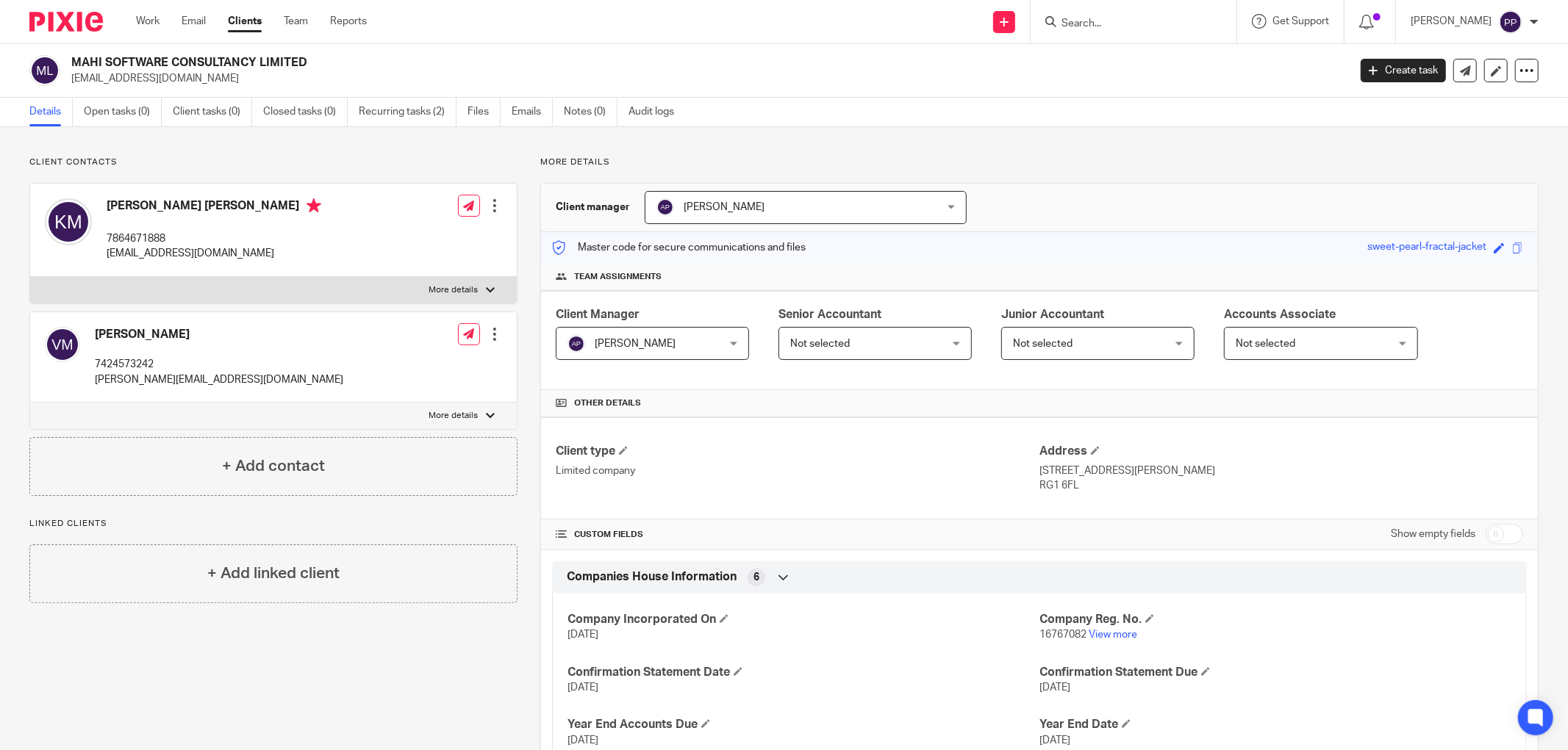
click at [866, 355] on span "Not selected" at bounding box center [863, 343] width 145 height 31
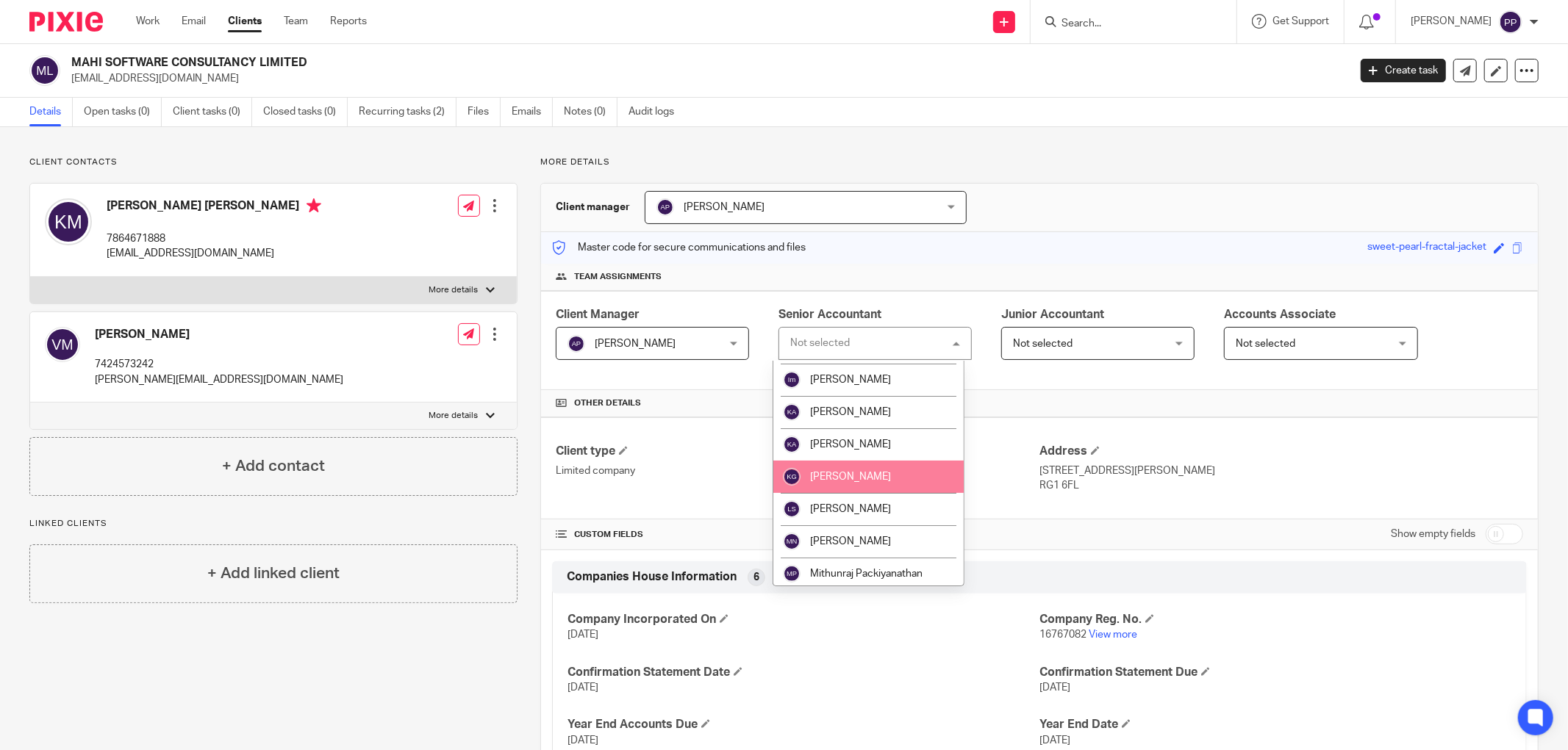
scroll to position [408, 0]
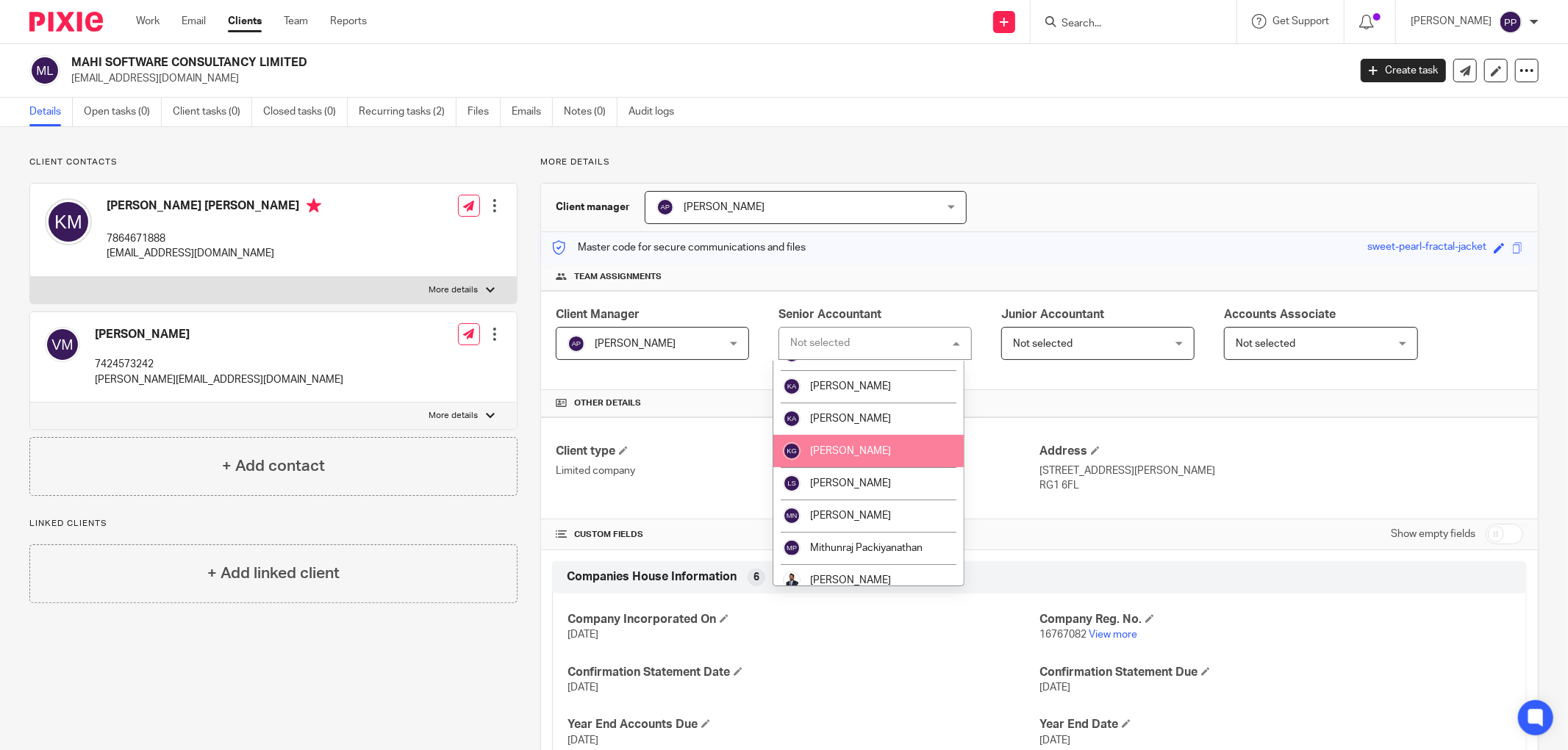
click at [890, 444] on li "[PERSON_NAME]" at bounding box center [868, 450] width 190 height 33
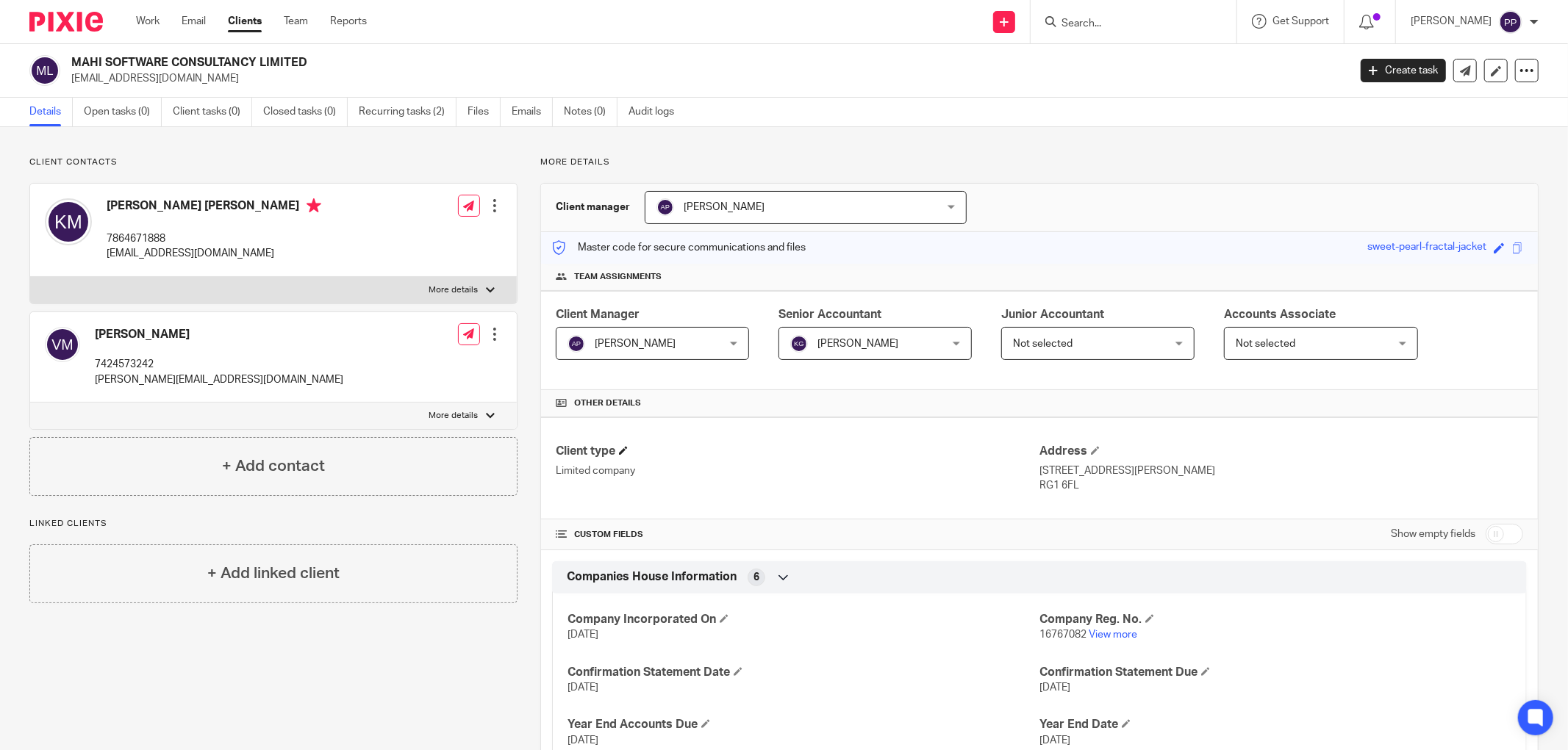
click at [913, 448] on h4 "Client type" at bounding box center [798, 451] width 484 height 16
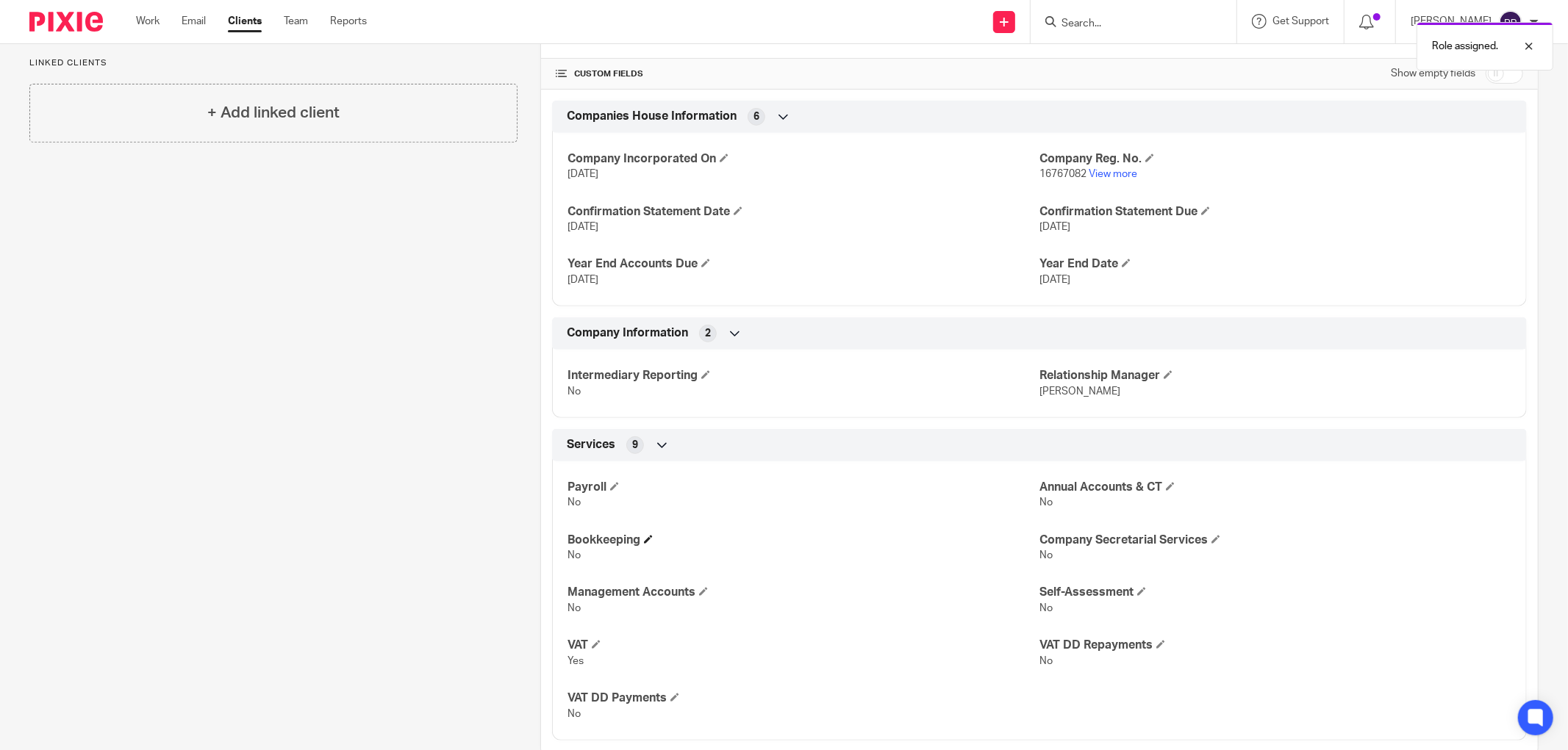
scroll to position [493, 0]
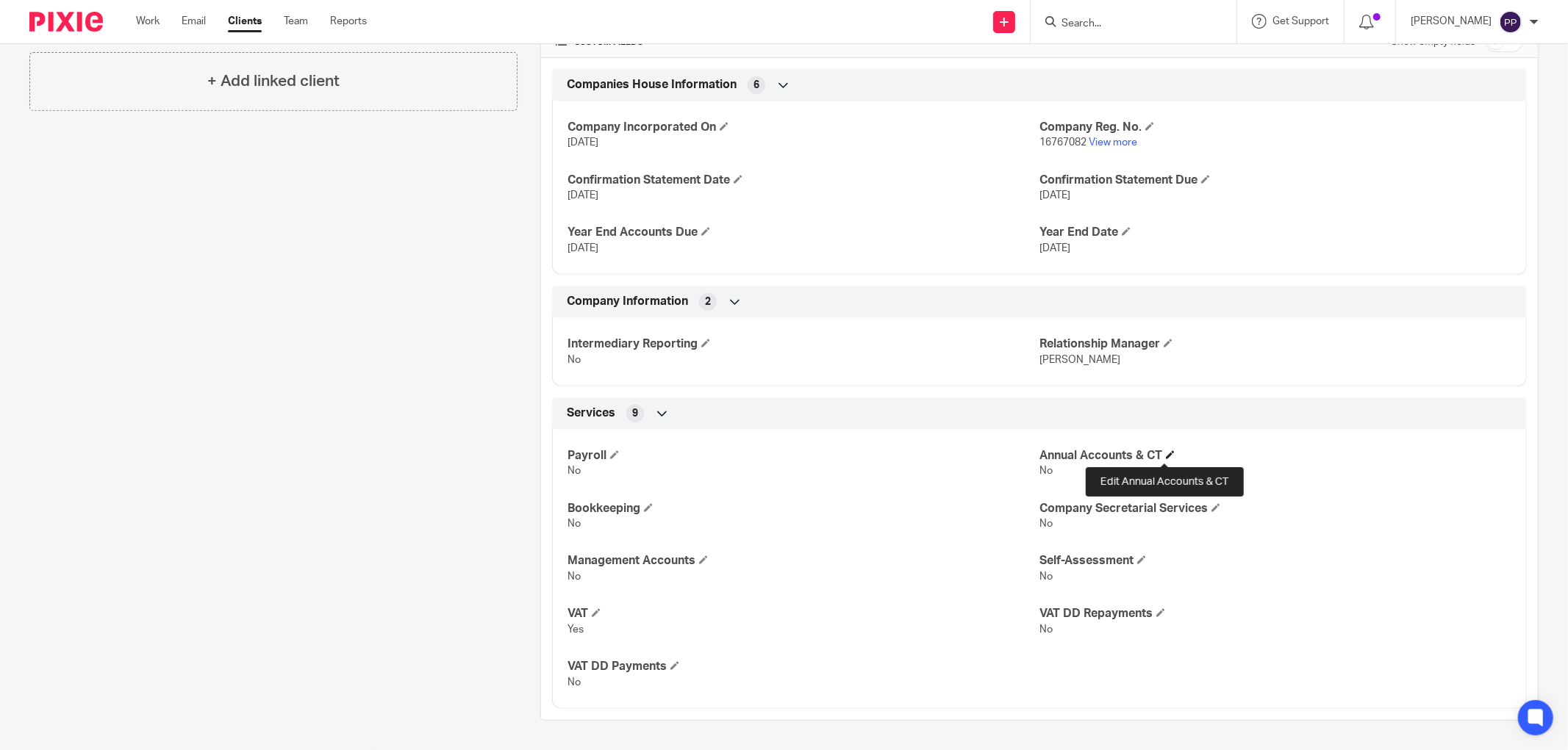
click at [1167, 458] on span at bounding box center [1171, 454] width 9 height 9
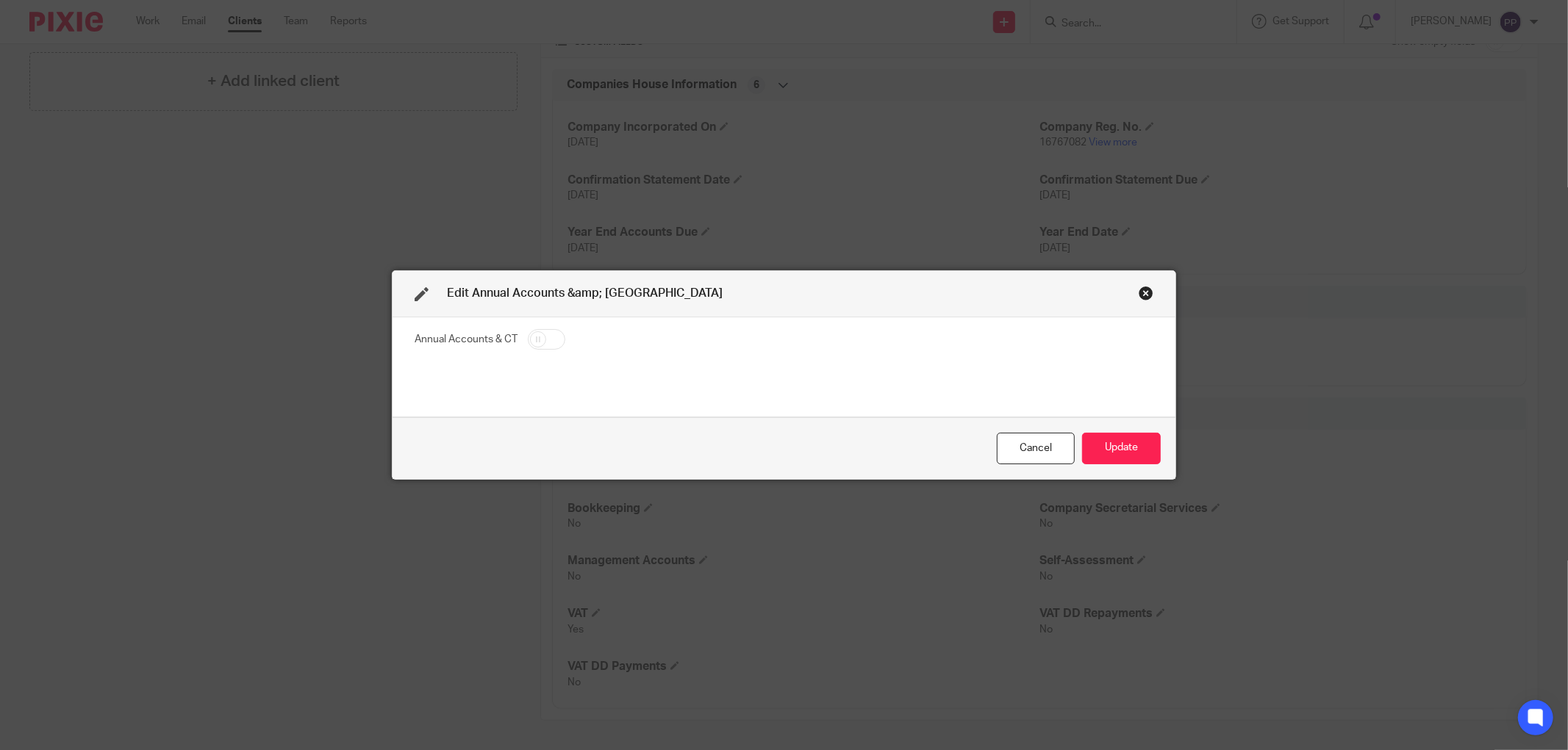
click at [544, 341] on input "checkbox" at bounding box center [546, 339] width 37 height 21
checkbox input "true"
click at [1107, 460] on button "Update" at bounding box center [1122, 448] width 79 height 32
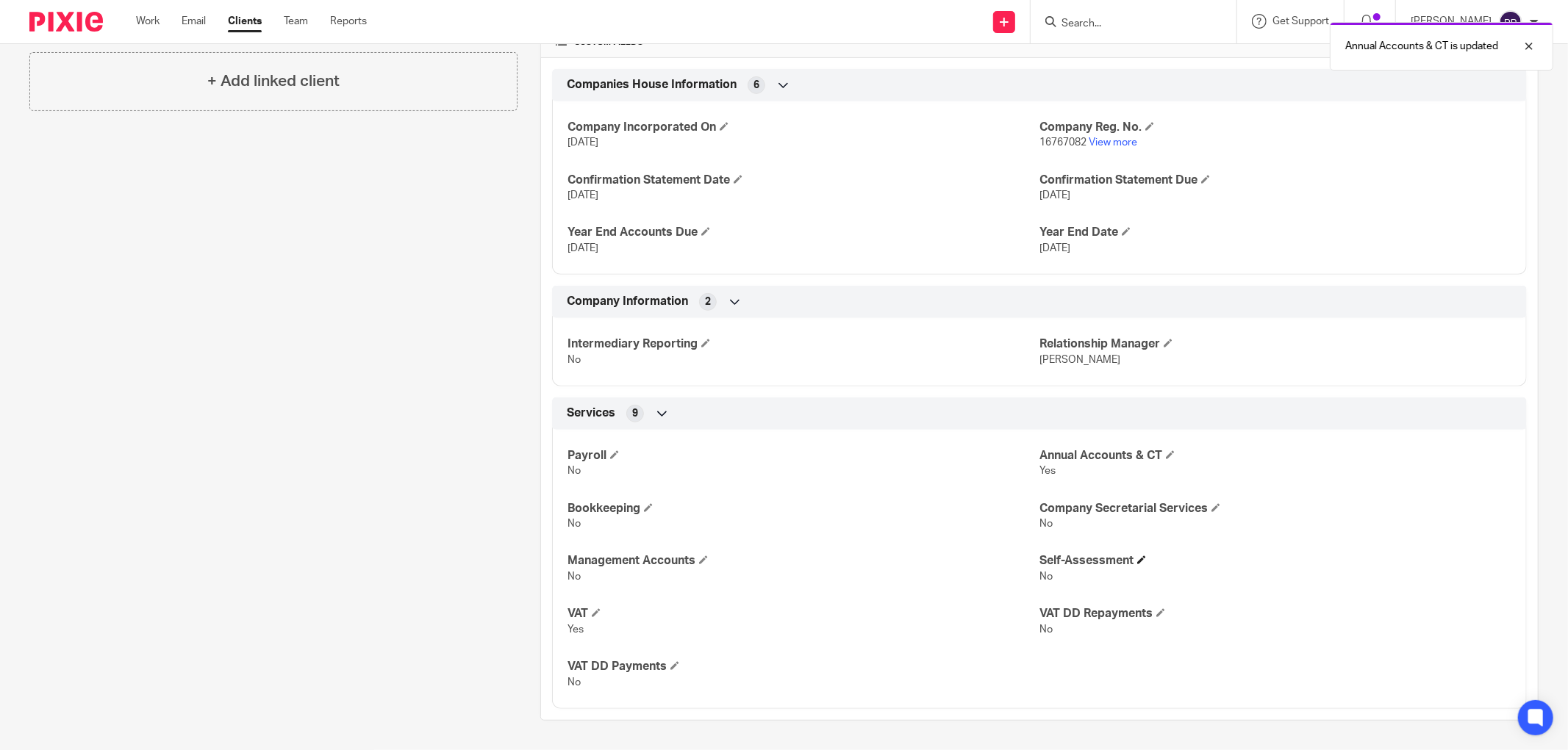
click at [1137, 560] on span at bounding box center [1141, 560] width 9 height 9
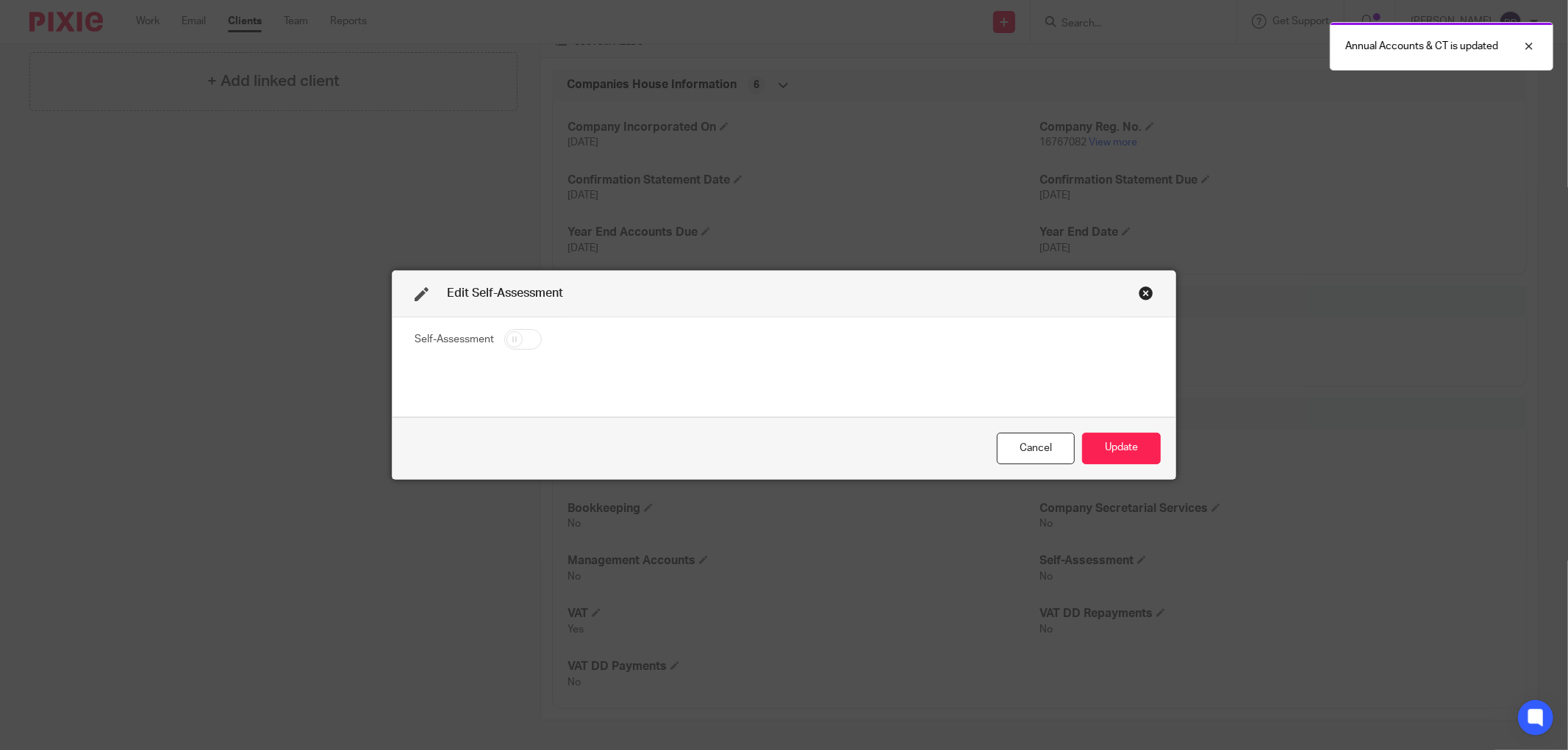
click at [513, 336] on input "checkbox" at bounding box center [523, 339] width 37 height 21
checkbox input "true"
click at [1088, 444] on button "Update" at bounding box center [1122, 448] width 79 height 32
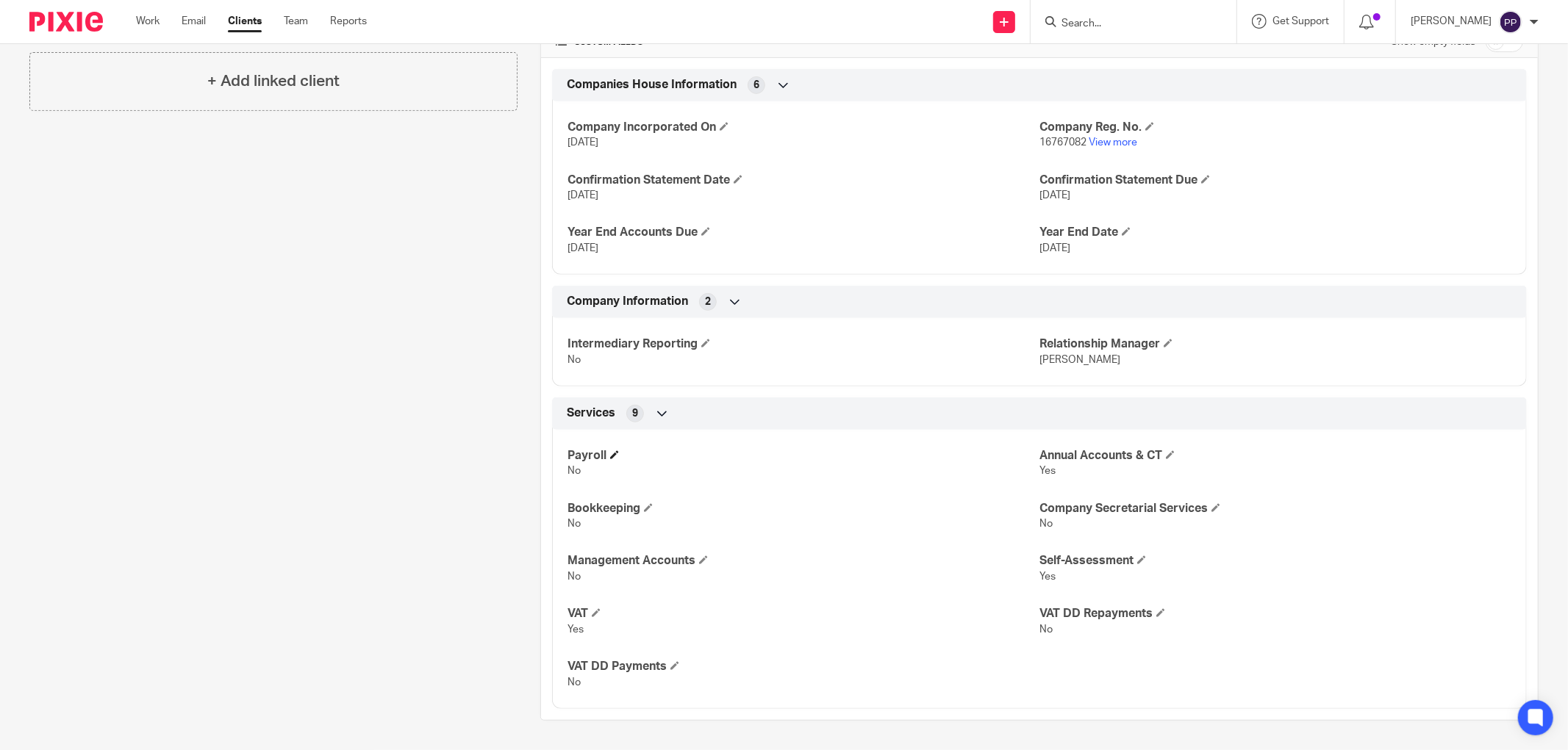
click at [607, 460] on h4 "Payroll" at bounding box center [804, 456] width 472 height 16
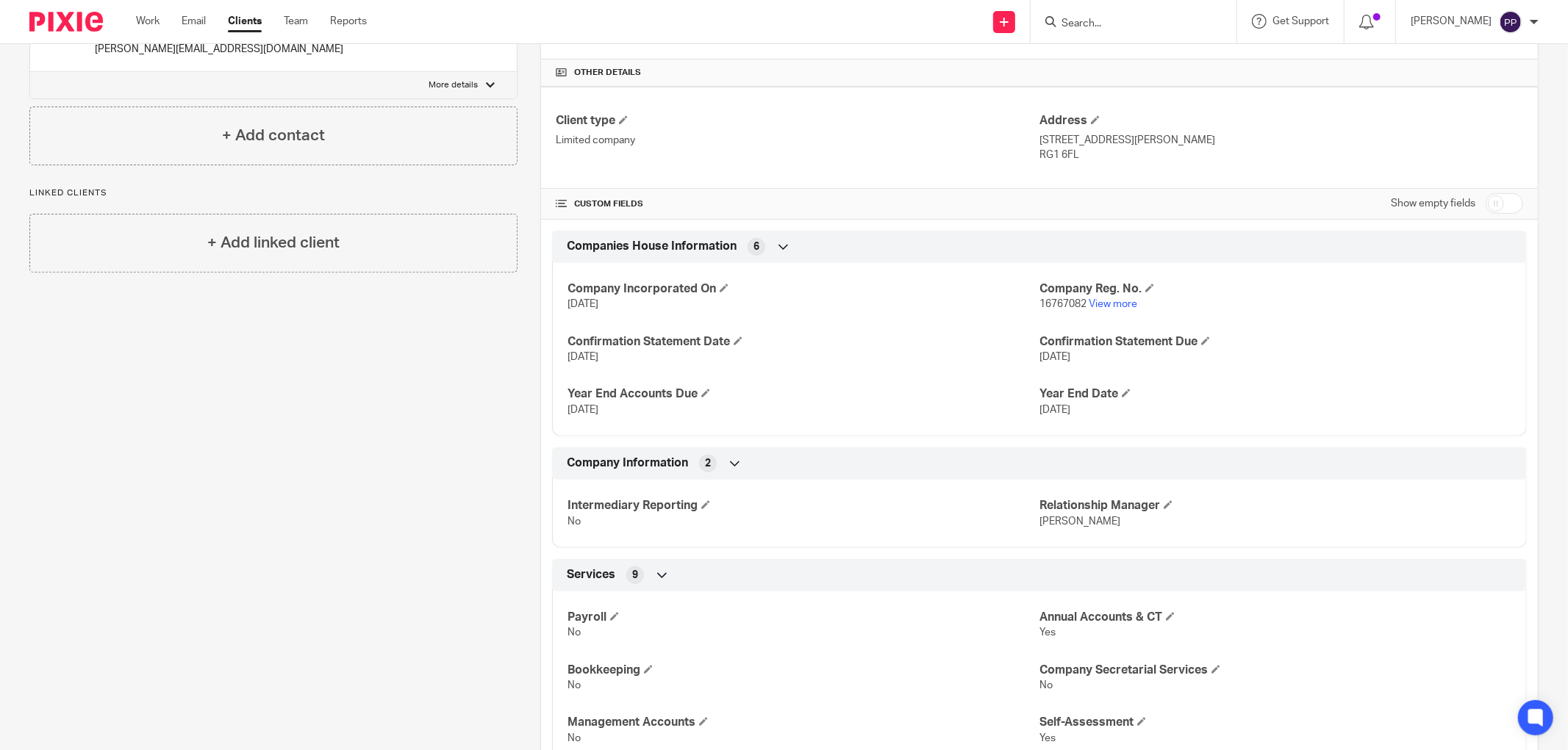
scroll to position [329, 0]
click at [701, 512] on h4 "Intermediary Reporting" at bounding box center [804, 508] width 472 height 16
click at [728, 464] on icon at bounding box center [735, 465] width 15 height 15
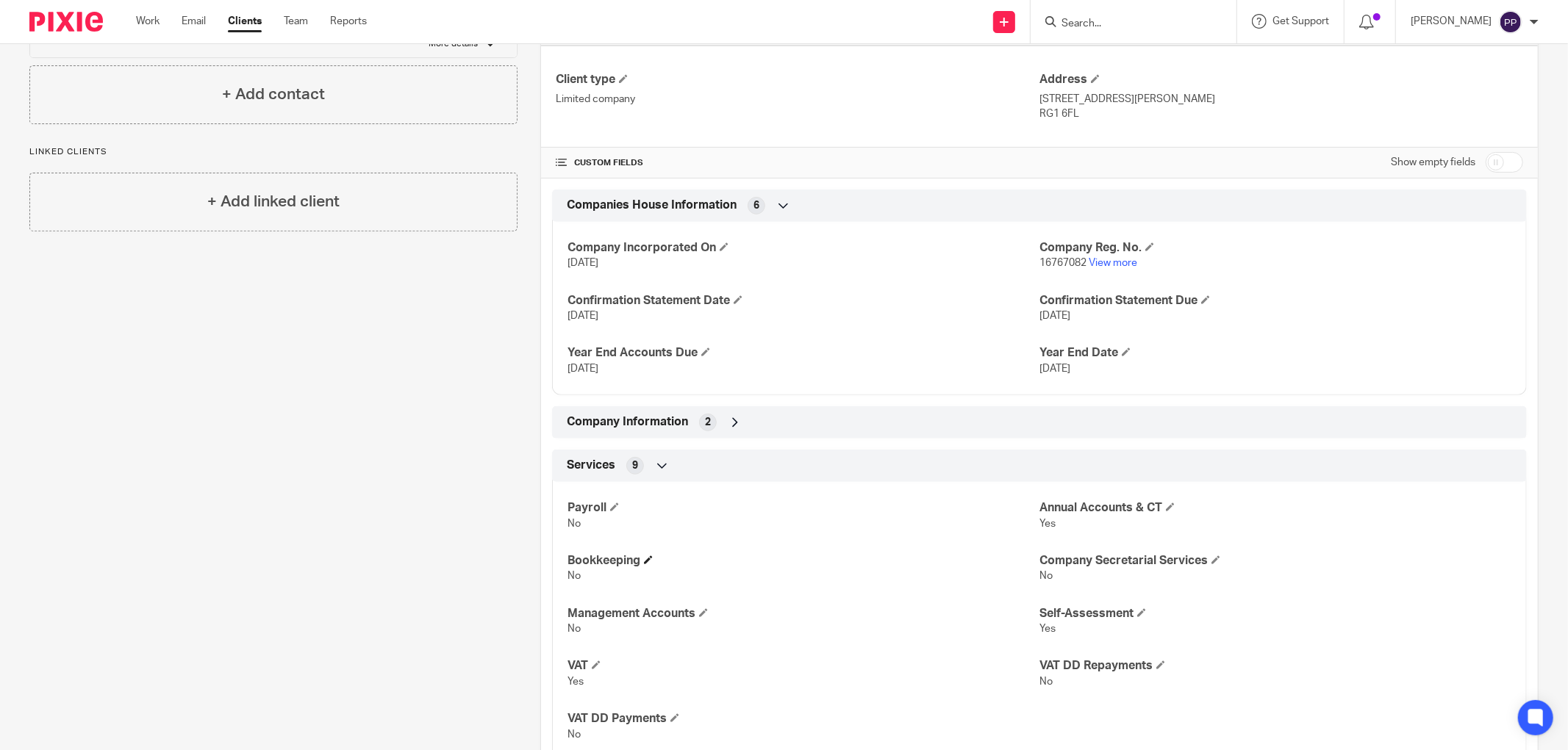
scroll to position [343, 0]
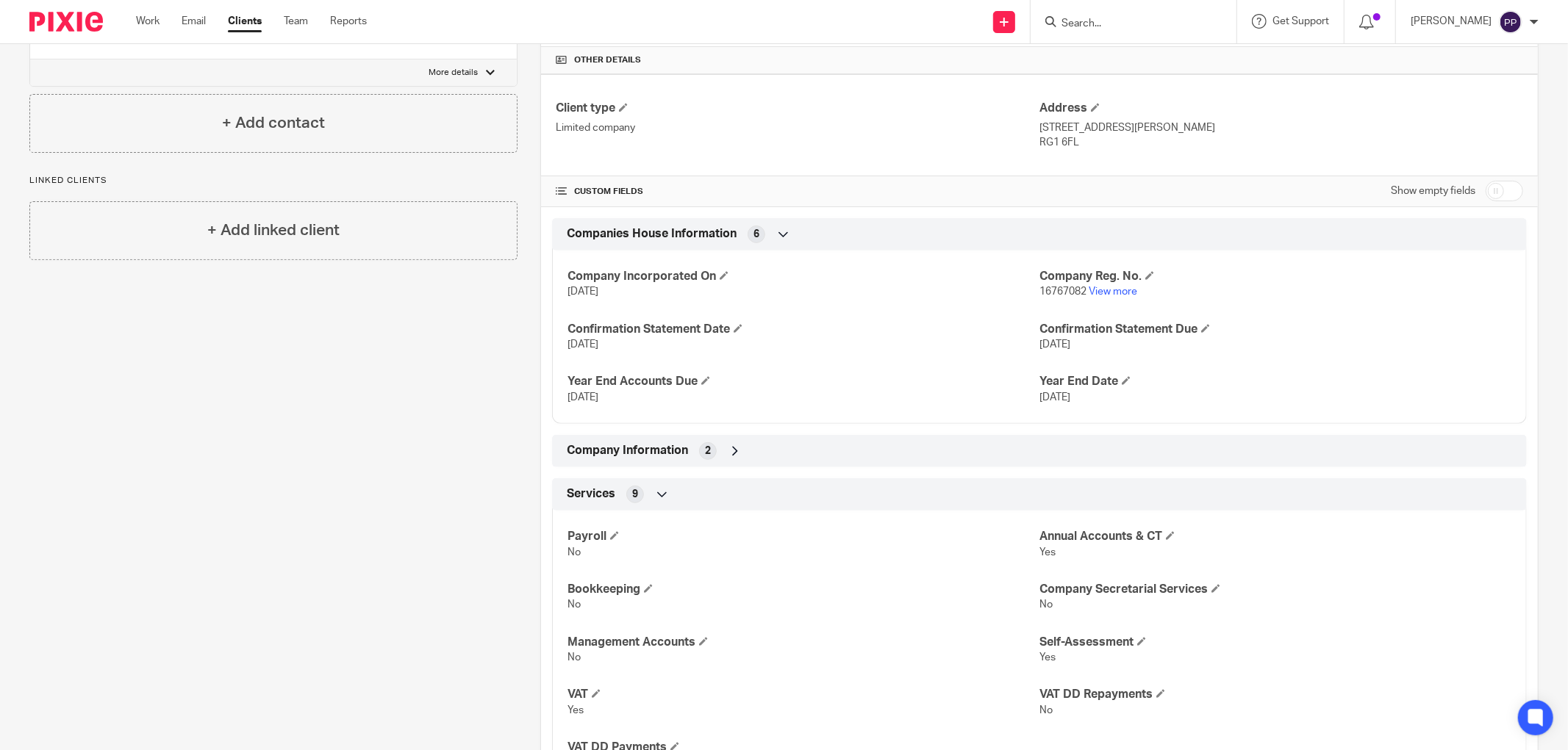
click at [734, 451] on icon at bounding box center [735, 450] width 15 height 15
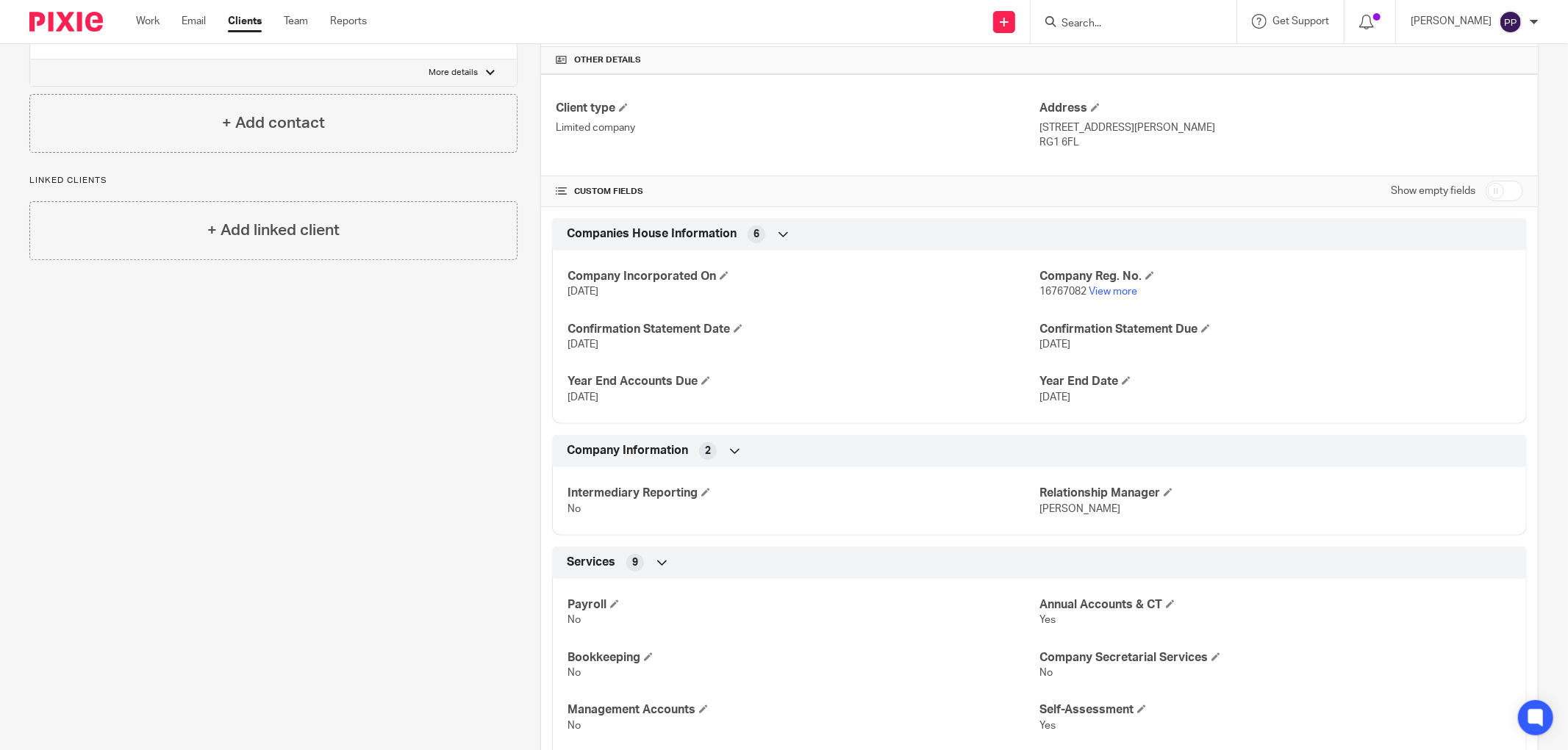
scroll to position [261, 0]
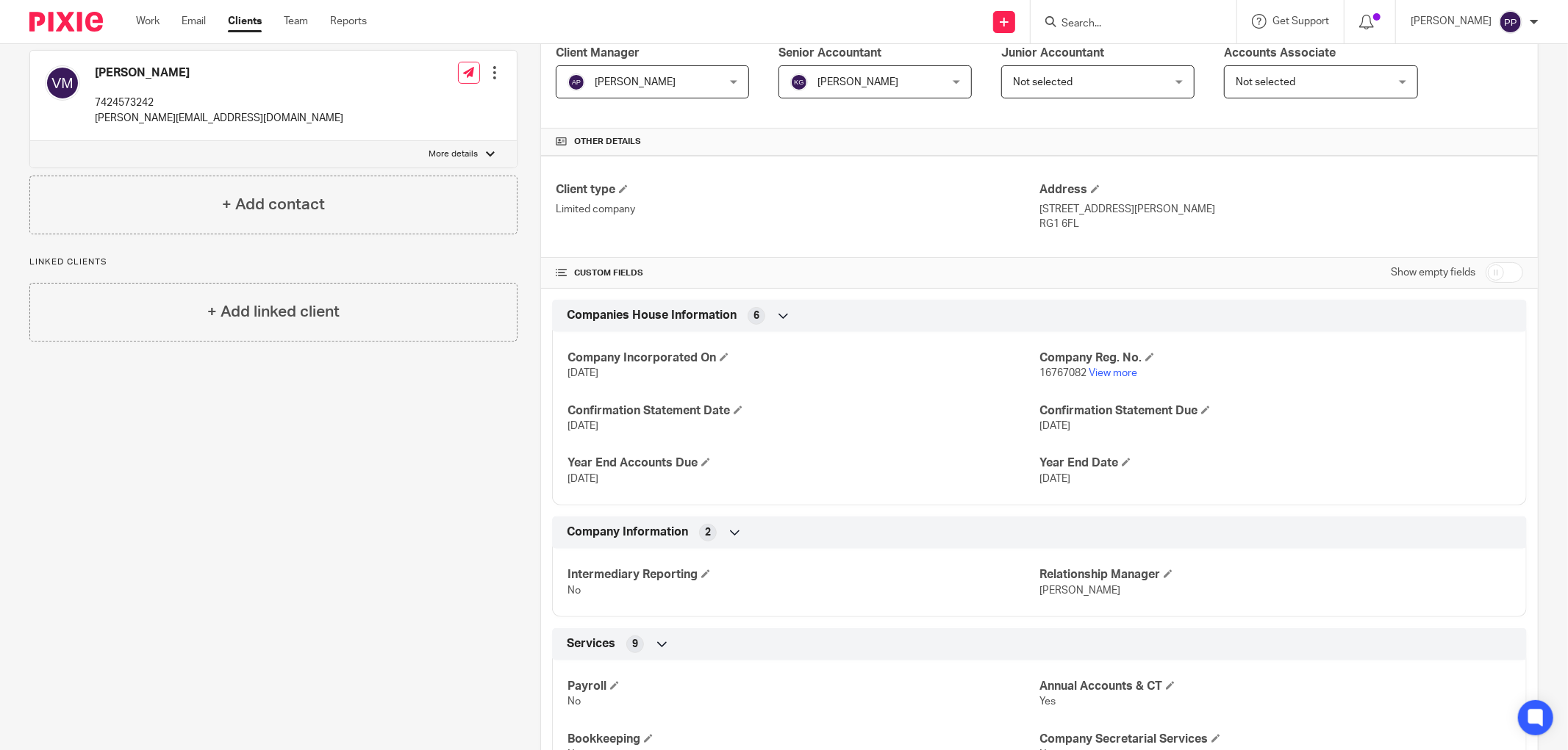
click at [777, 316] on icon at bounding box center [783, 315] width 15 height 15
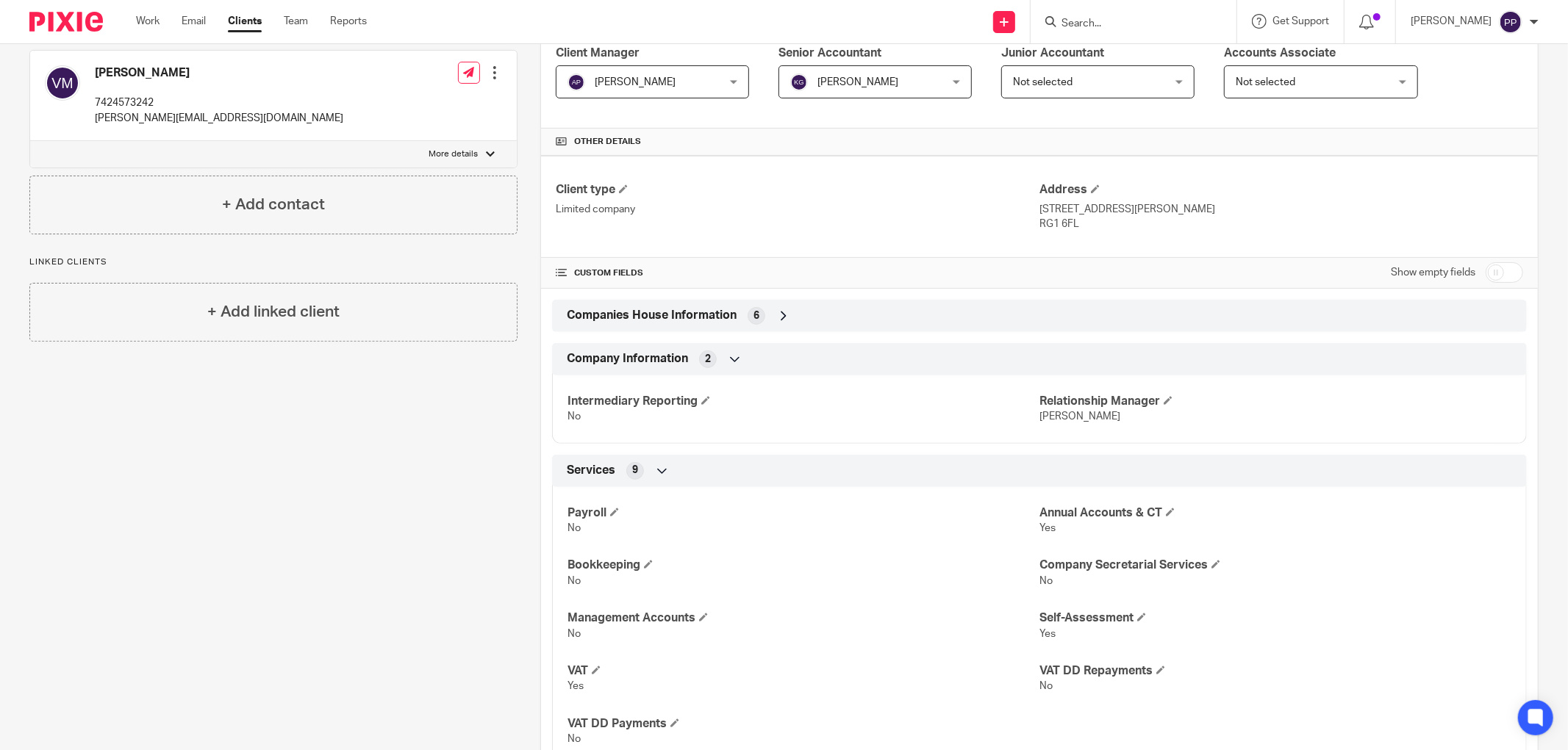
click at [777, 316] on icon at bounding box center [783, 315] width 15 height 15
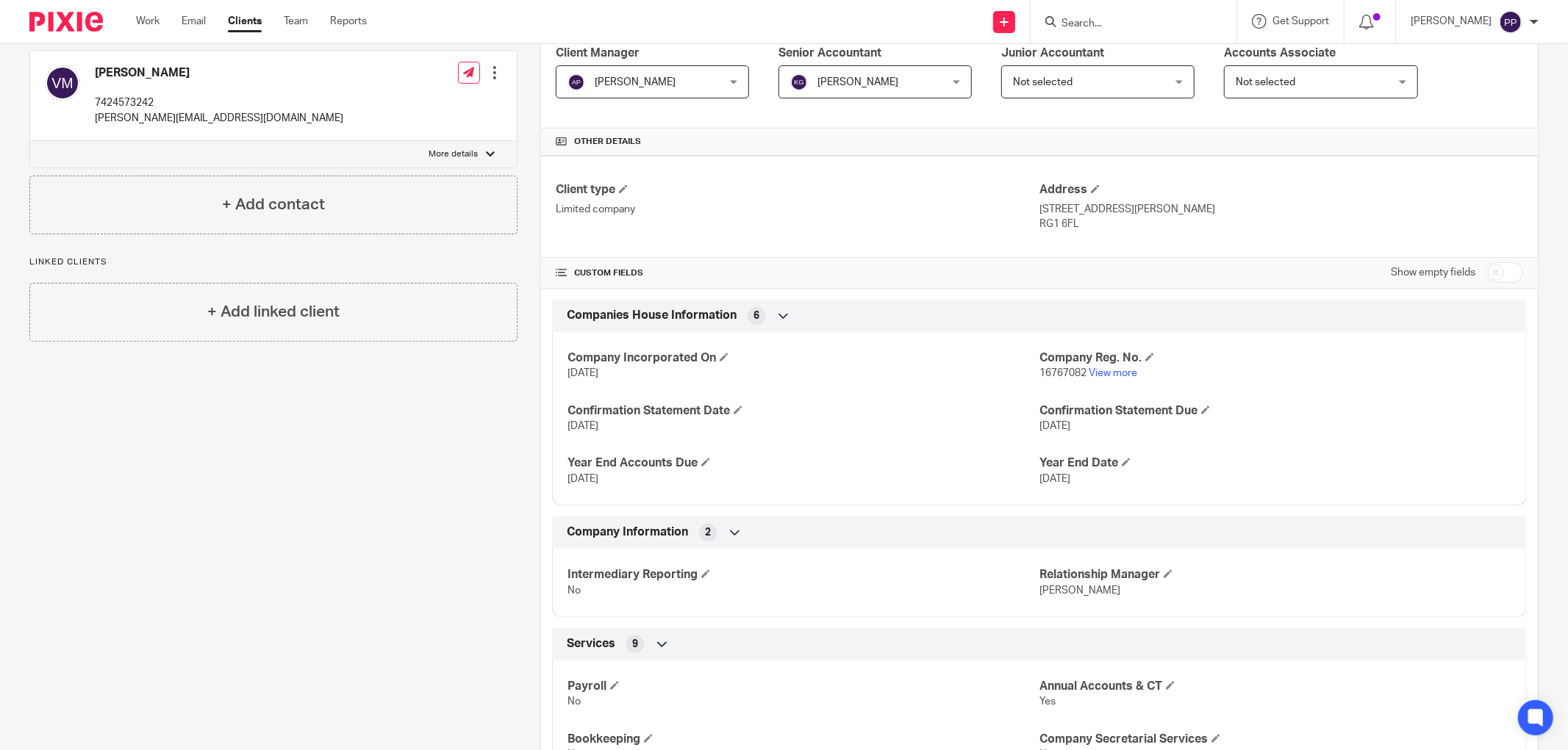
click at [1506, 272] on input "checkbox" at bounding box center [1505, 272] width 37 height 21
checkbox input "true"
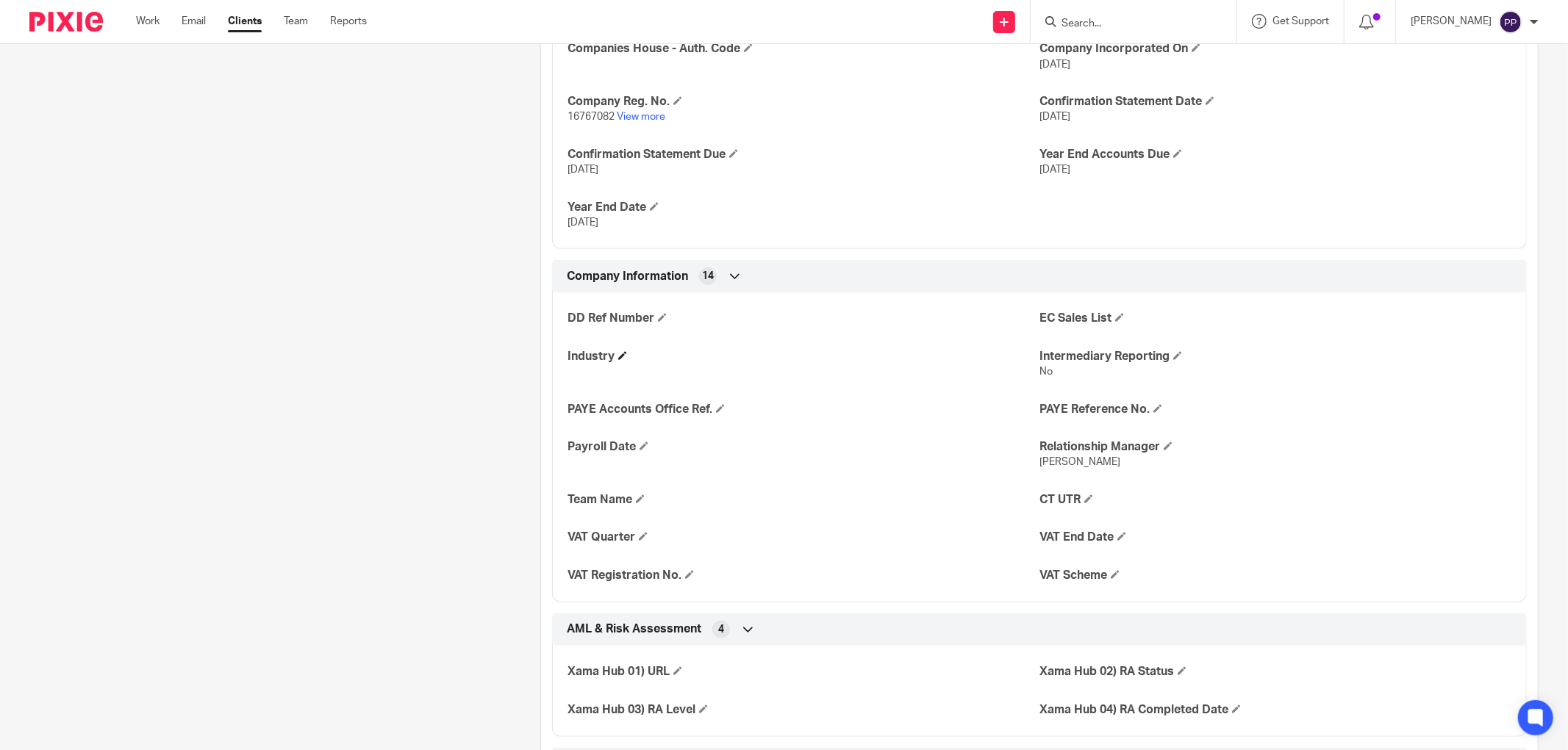
scroll to position [670, 0]
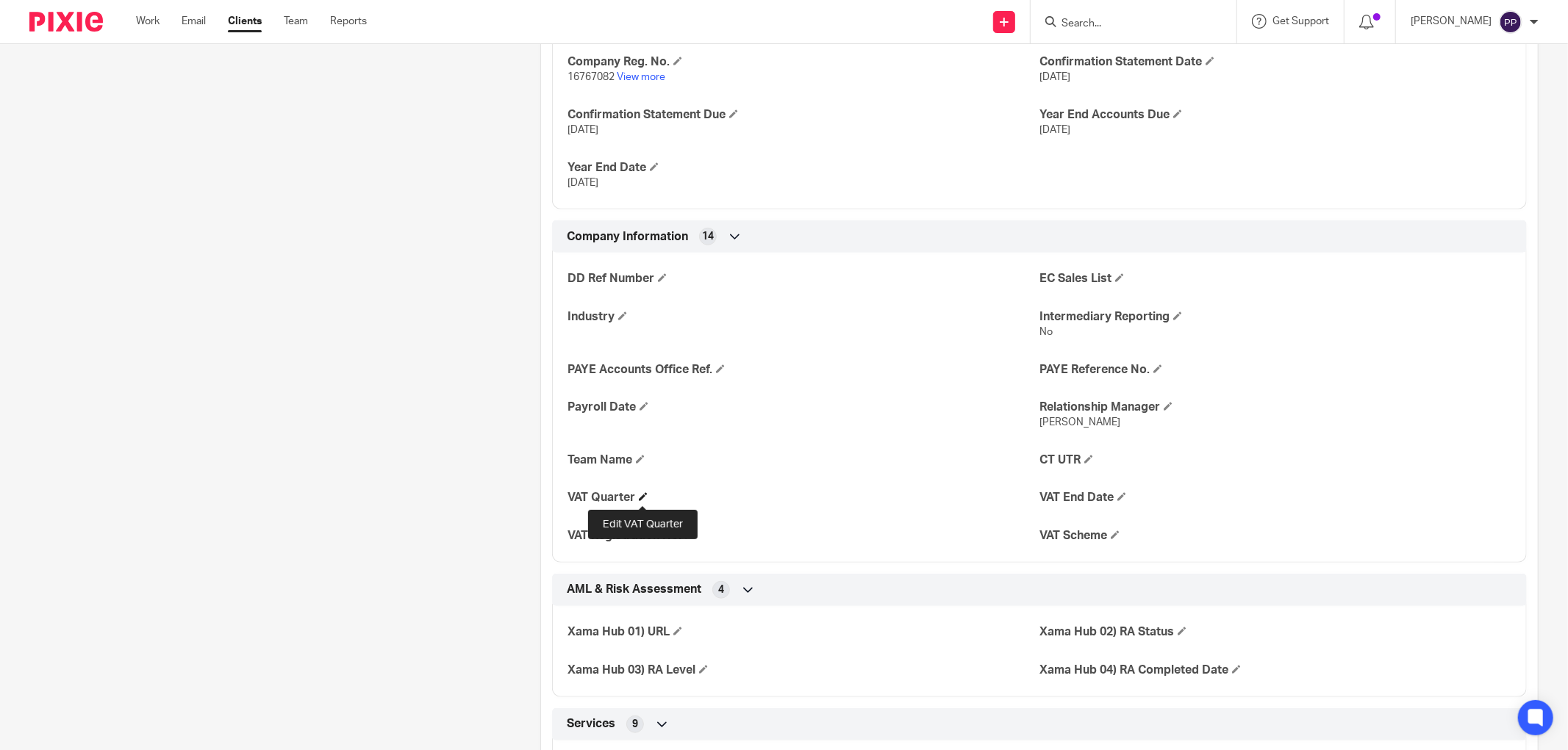
click at [644, 499] on span at bounding box center [643, 497] width 9 height 9
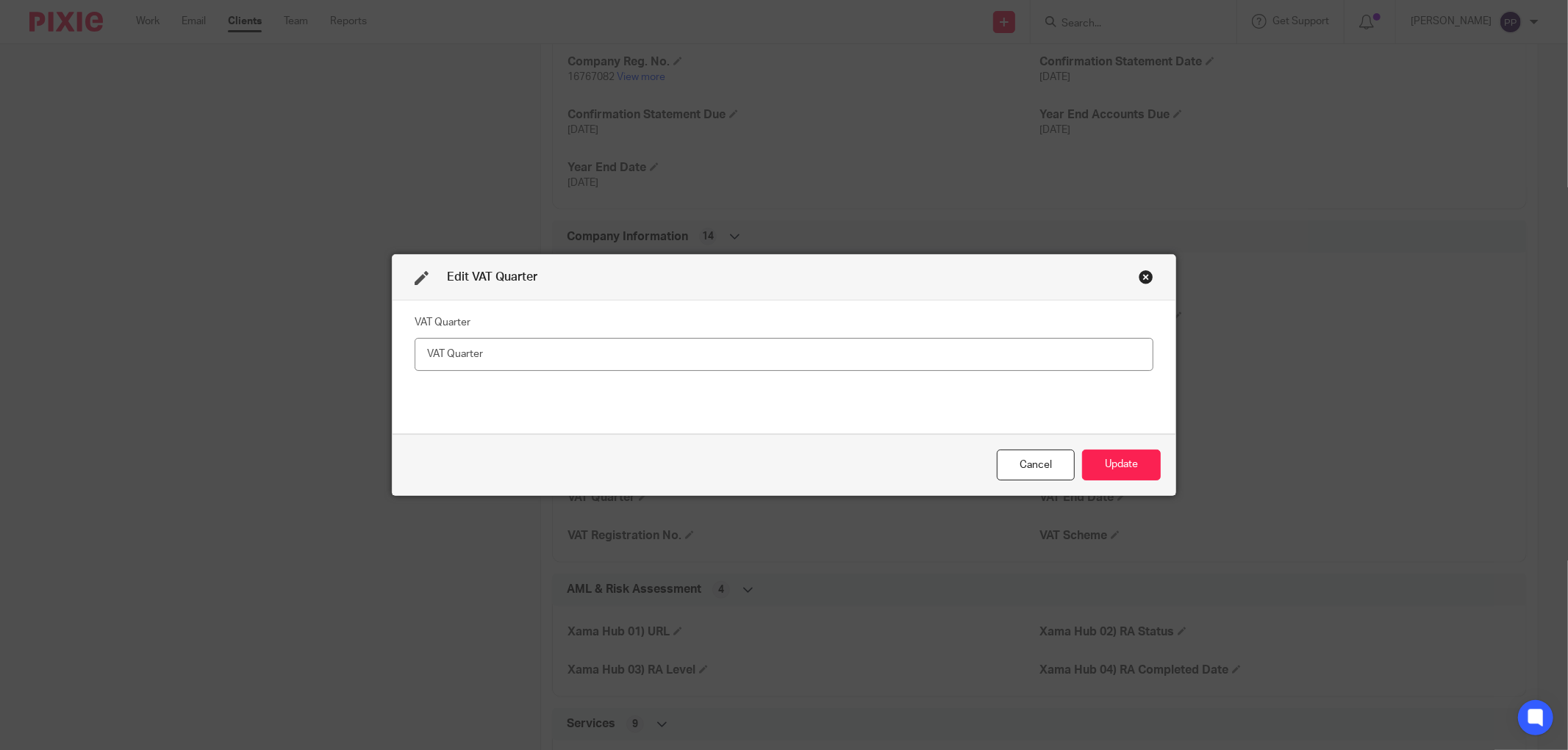
click at [1139, 277] on div "Close this dialog window" at bounding box center [1146, 277] width 15 height 15
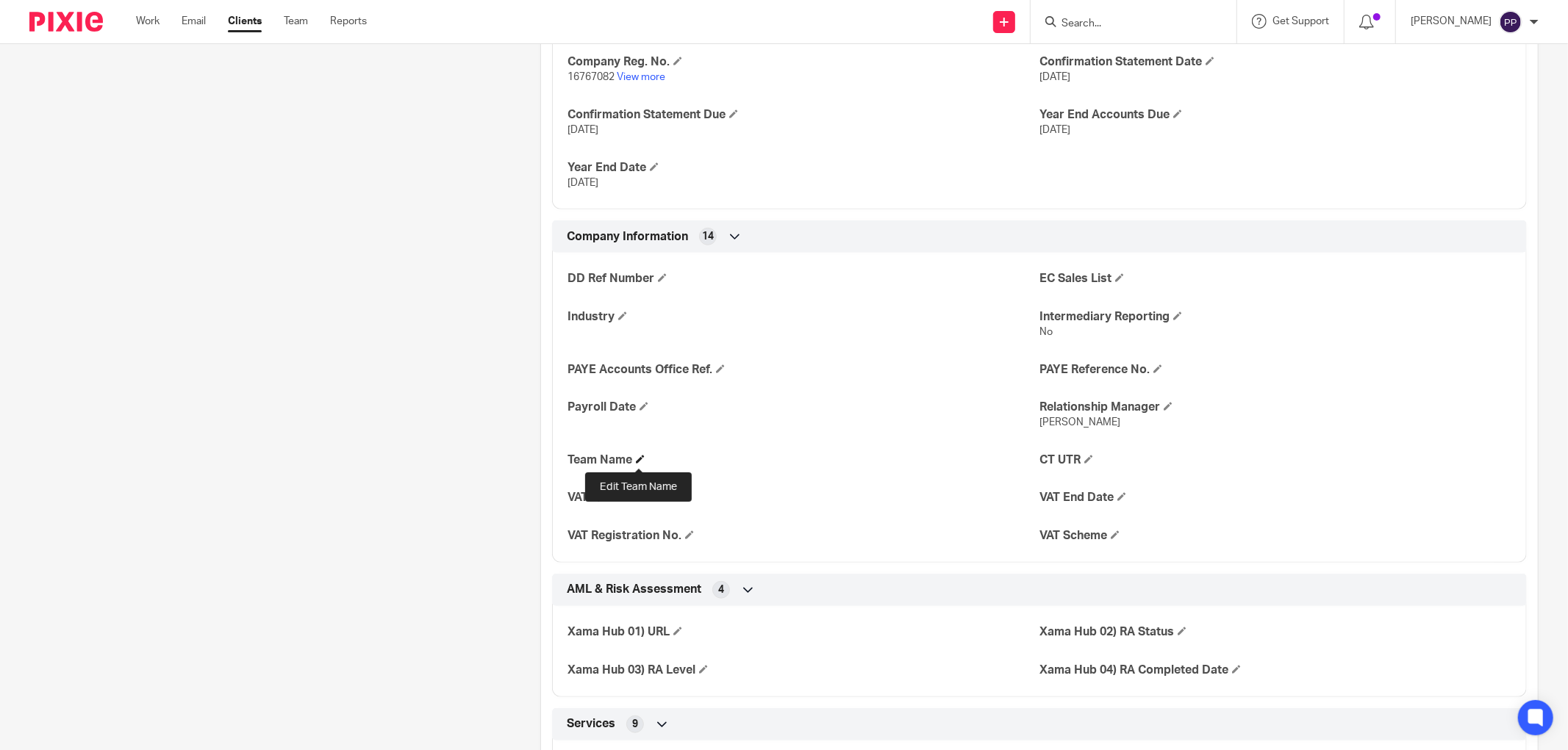
click at [636, 463] on span at bounding box center [640, 459] width 9 height 9
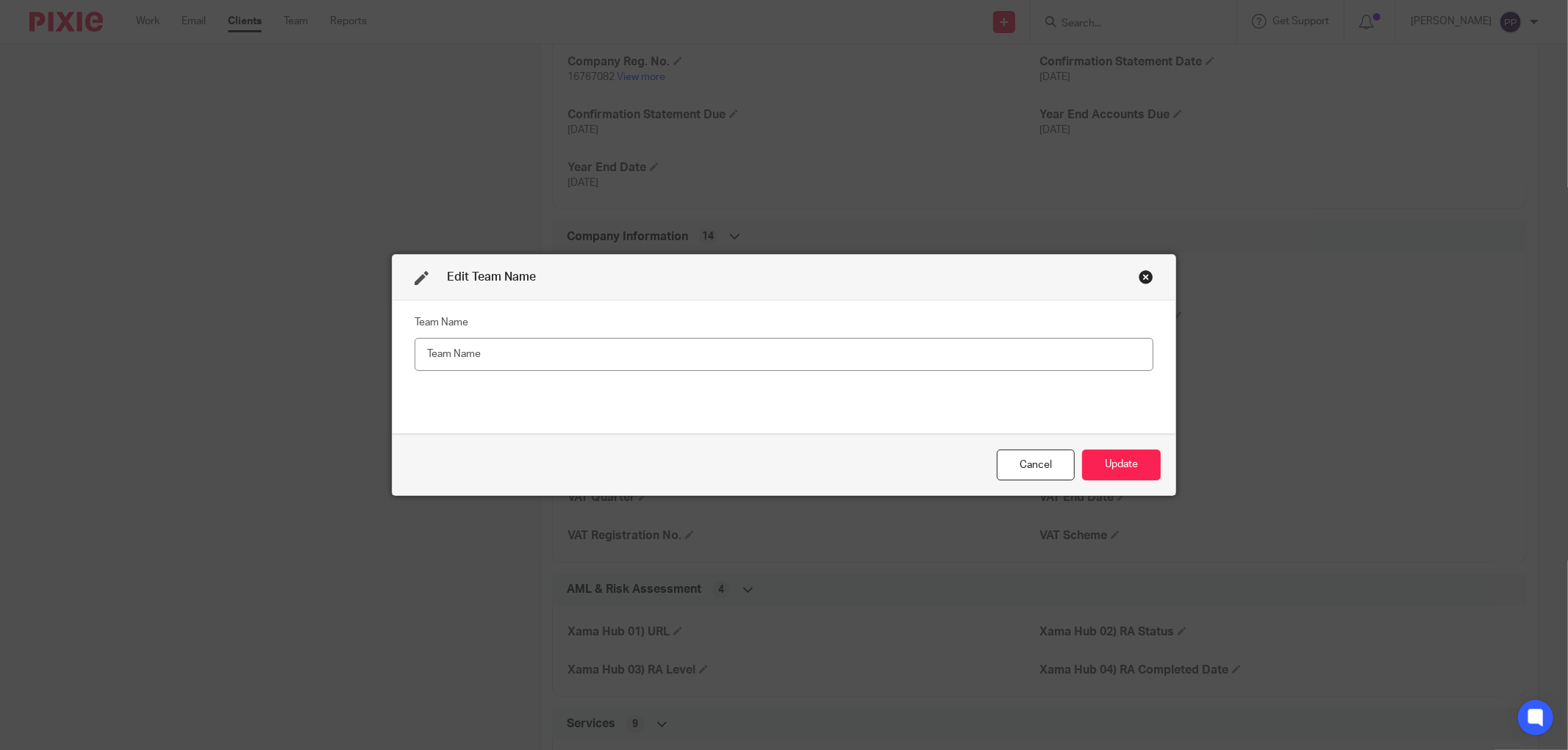
click at [906, 358] on input "text" at bounding box center [784, 355] width 739 height 34
type input "Team Avishka"
click at [1137, 467] on button "Update" at bounding box center [1122, 465] width 79 height 32
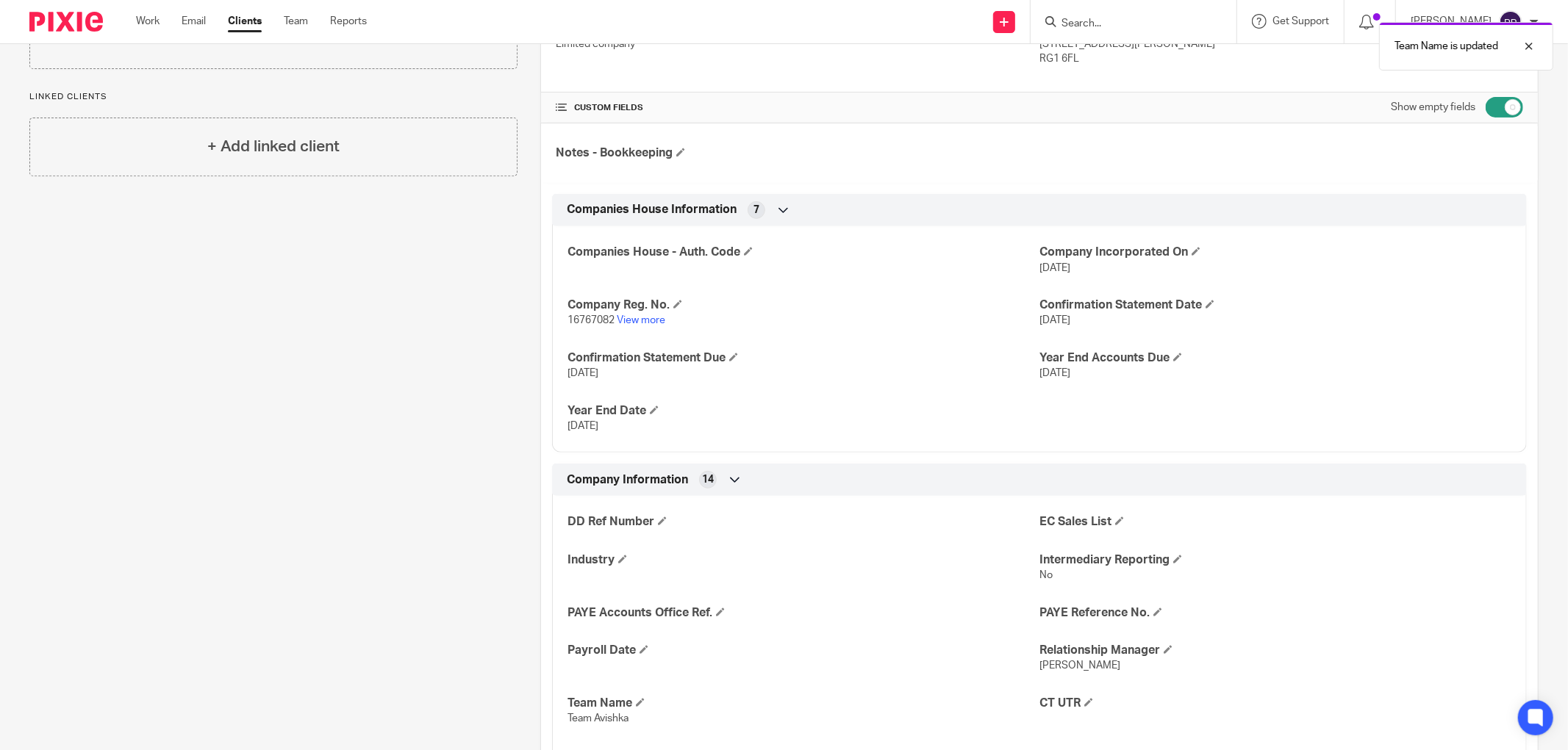
scroll to position [425, 0]
click at [1501, 112] on input "checkbox" at bounding box center [1505, 109] width 37 height 21
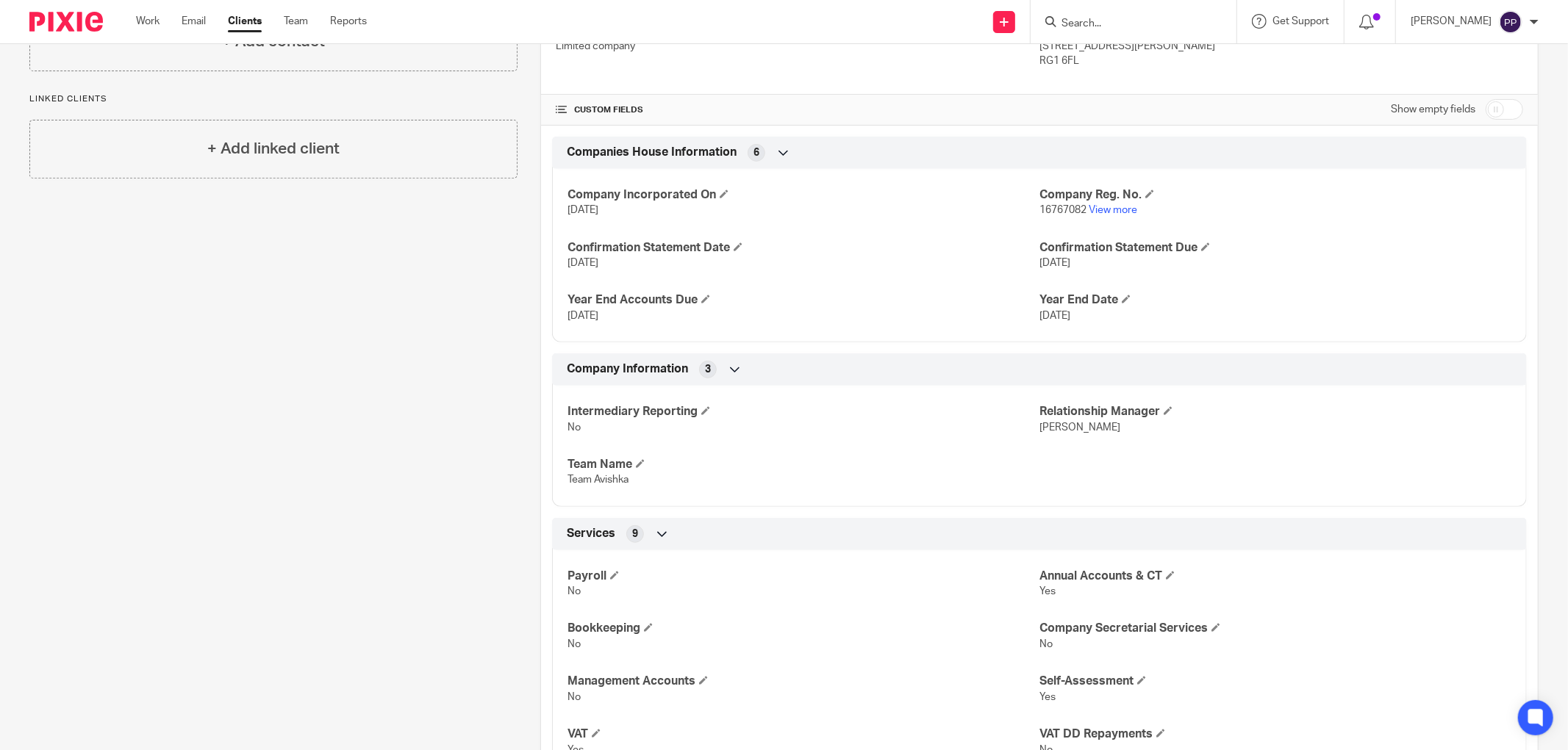
click at [1486, 103] on input "checkbox" at bounding box center [1505, 109] width 37 height 21
checkbox input "true"
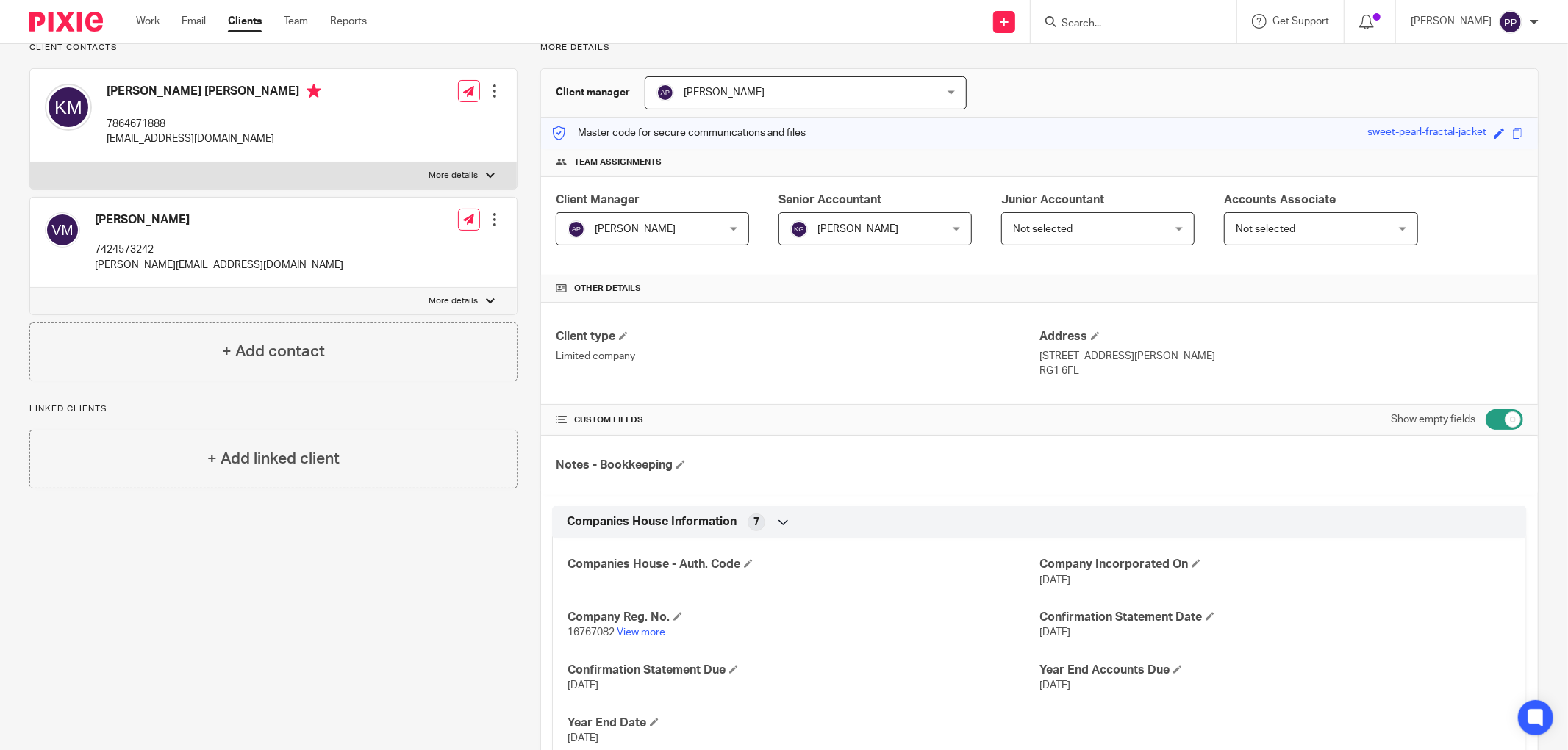
scroll to position [0, 0]
